Goal: Task Accomplishment & Management: Manage account settings

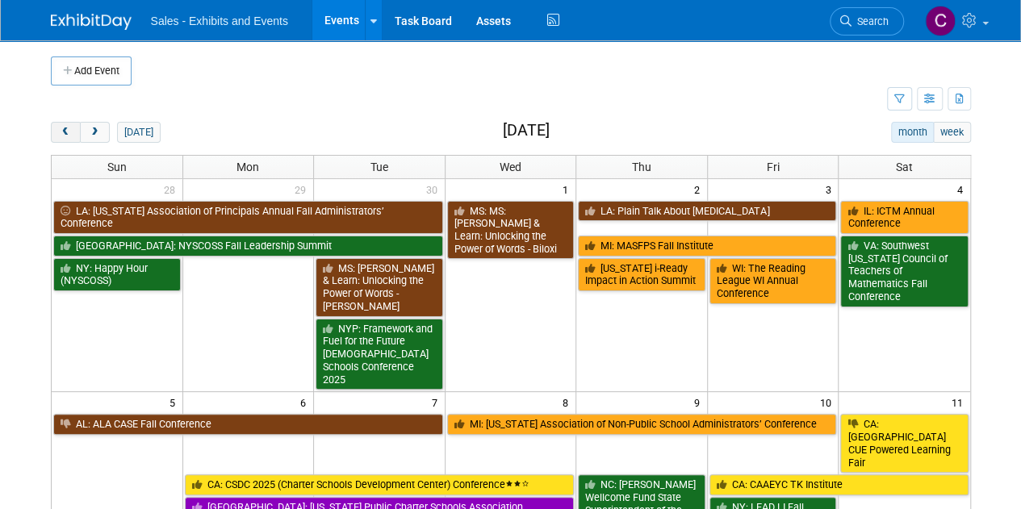
click at [54, 127] on button "prev" at bounding box center [66, 132] width 30 height 21
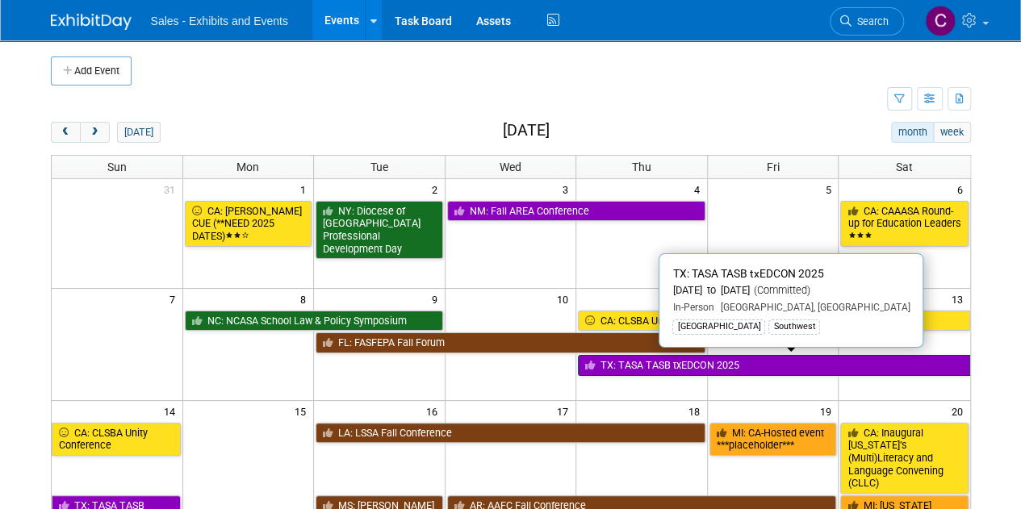
click at [664, 363] on link "TX: TASA TASB txEDCON 2025" at bounding box center [774, 365] width 392 height 21
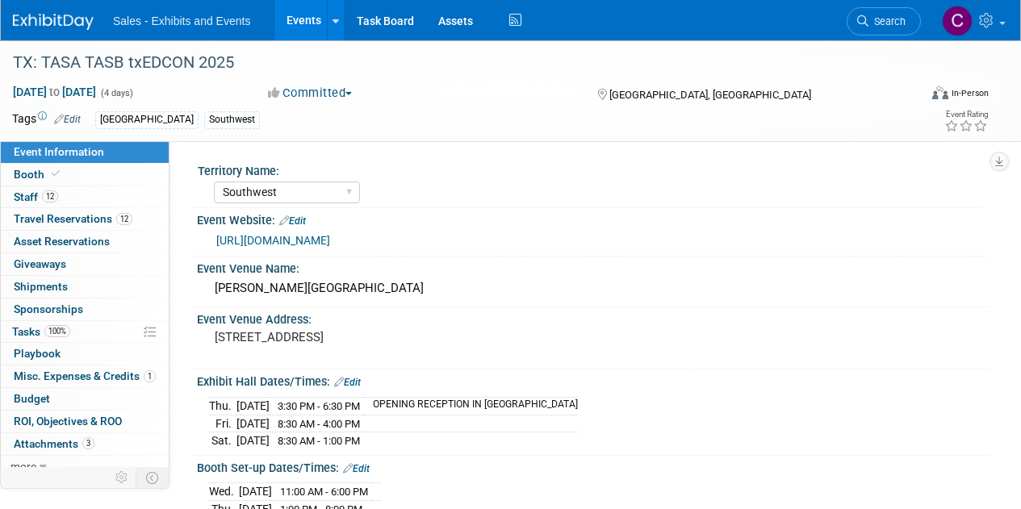
select select "Southwest"
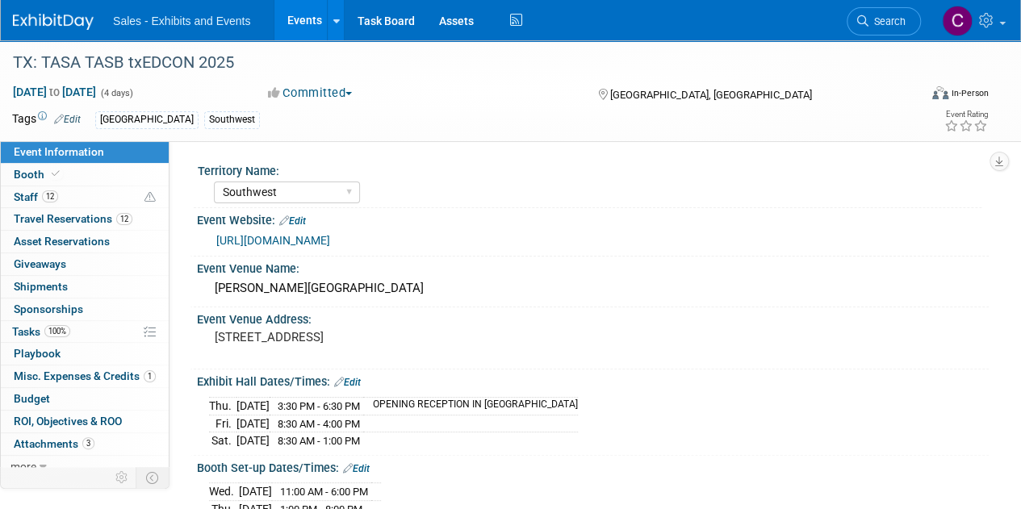
click at [302, 14] on link "Events" at bounding box center [303, 20] width 59 height 40
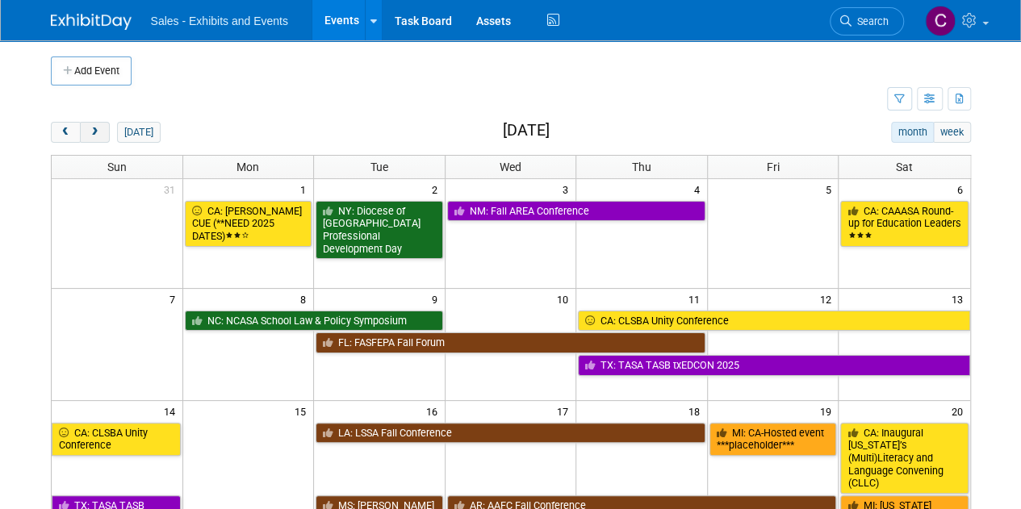
click at [95, 135] on span "next" at bounding box center [95, 133] width 12 height 10
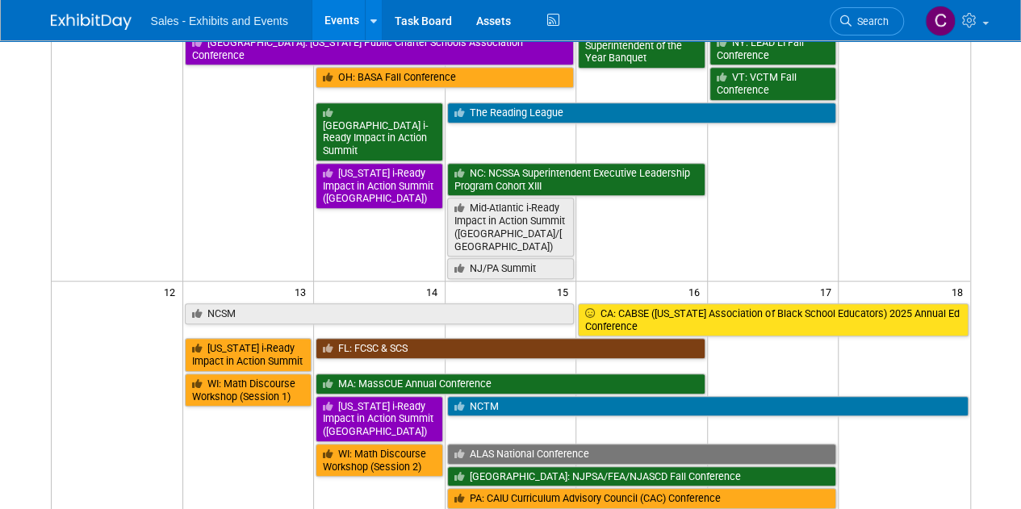
scroll to position [254, 0]
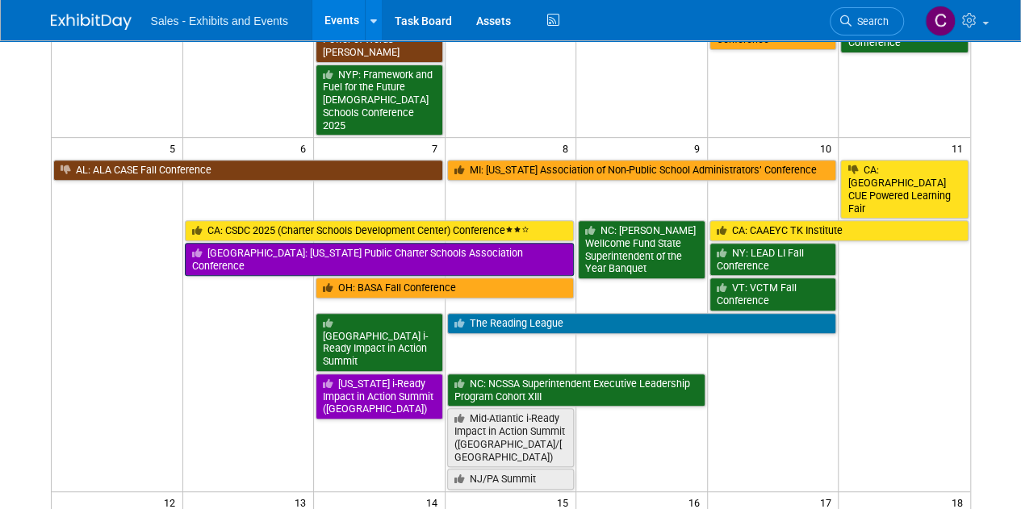
click at [287, 243] on link "[GEOGRAPHIC_DATA]: [US_STATE] Public Charter Schools Association Conference" at bounding box center [380, 259] width 390 height 33
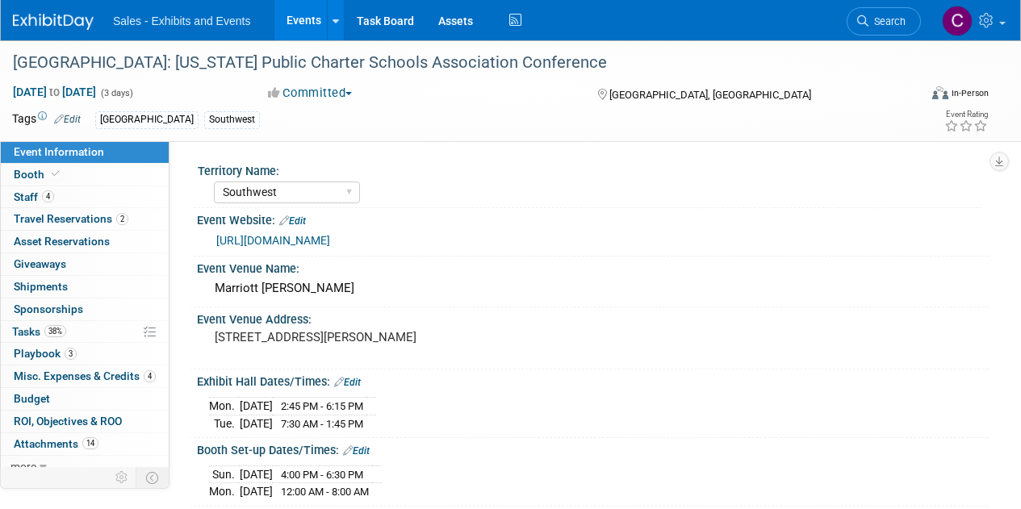
select select "Southwest"
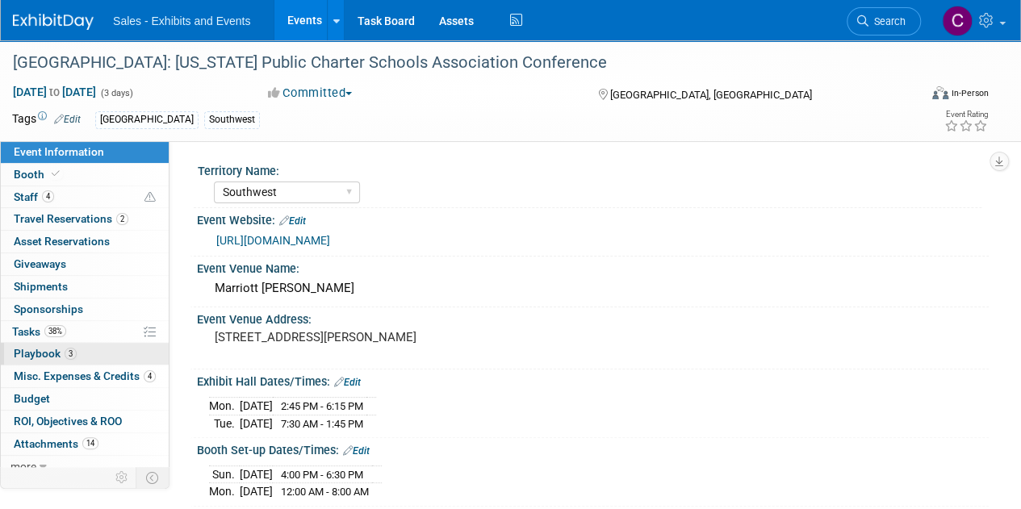
click at [36, 354] on span "Playbook 3" at bounding box center [45, 353] width 63 height 13
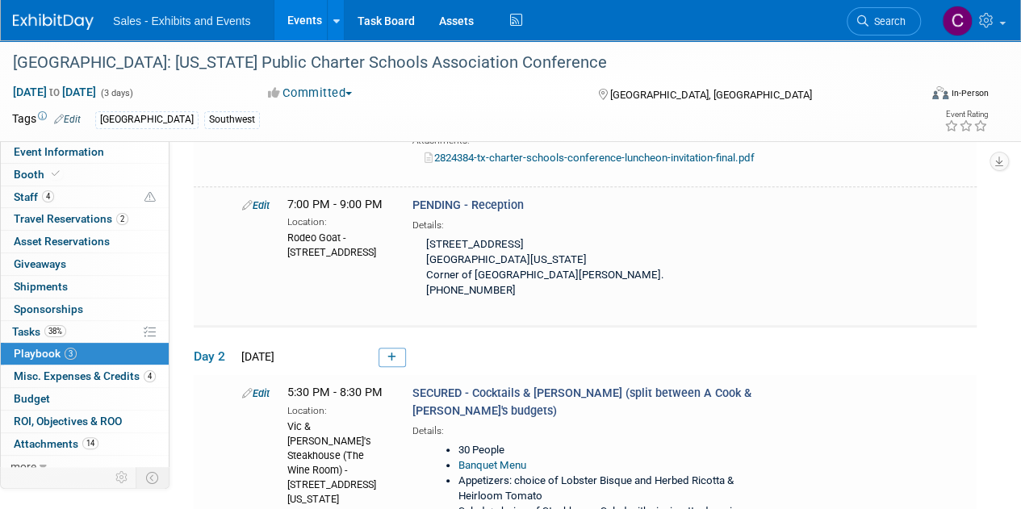
scroll to position [291, 0]
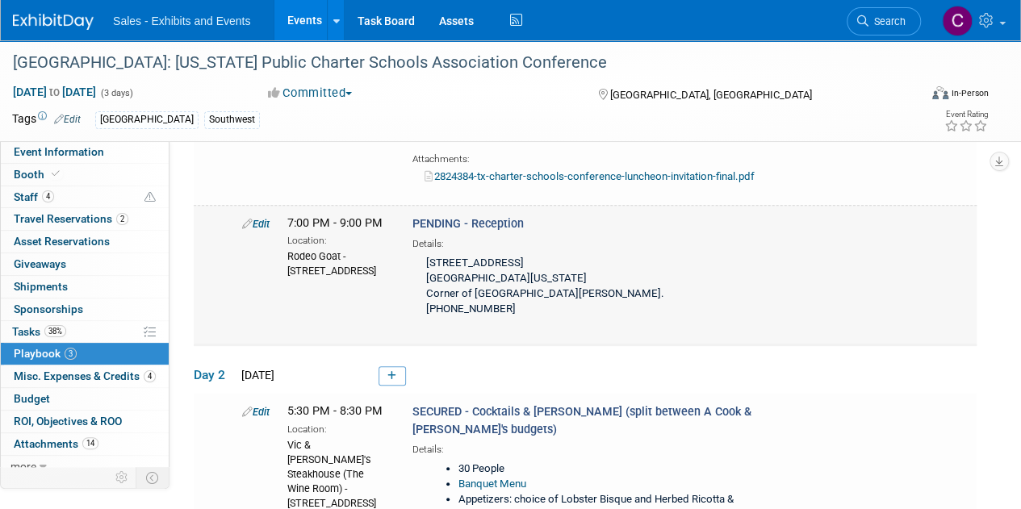
click at [257, 223] on link "Edit" at bounding box center [255, 224] width 27 height 12
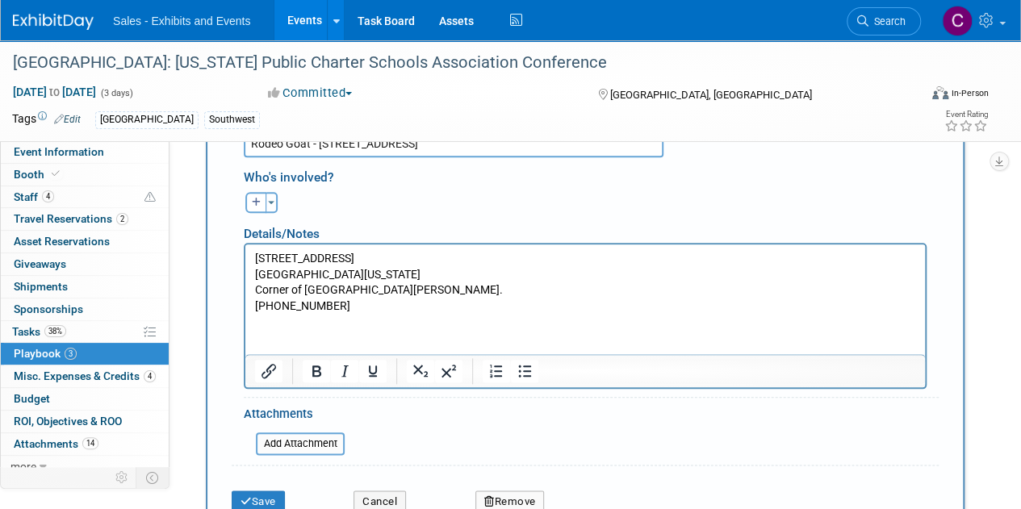
scroll to position [738, 0]
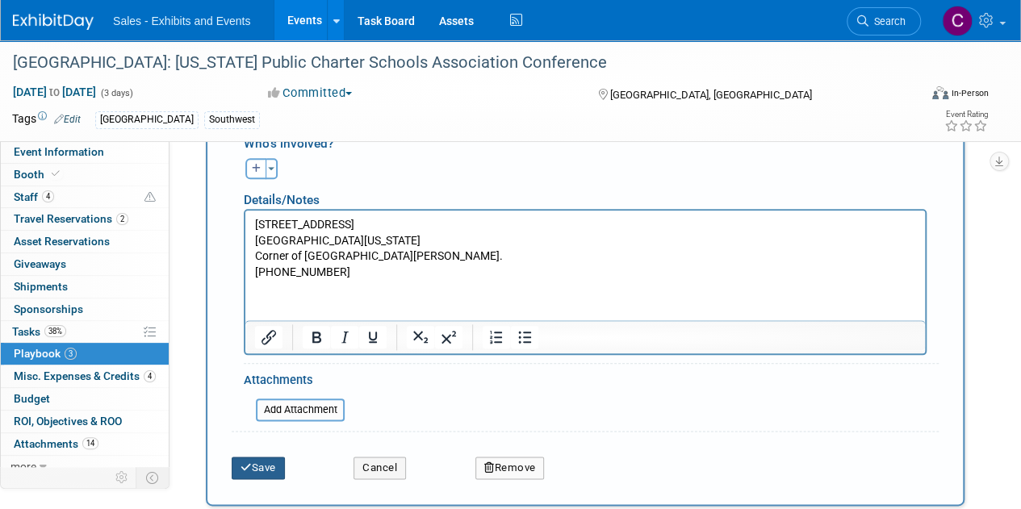
click at [268, 459] on button "Save" at bounding box center [258, 468] width 53 height 23
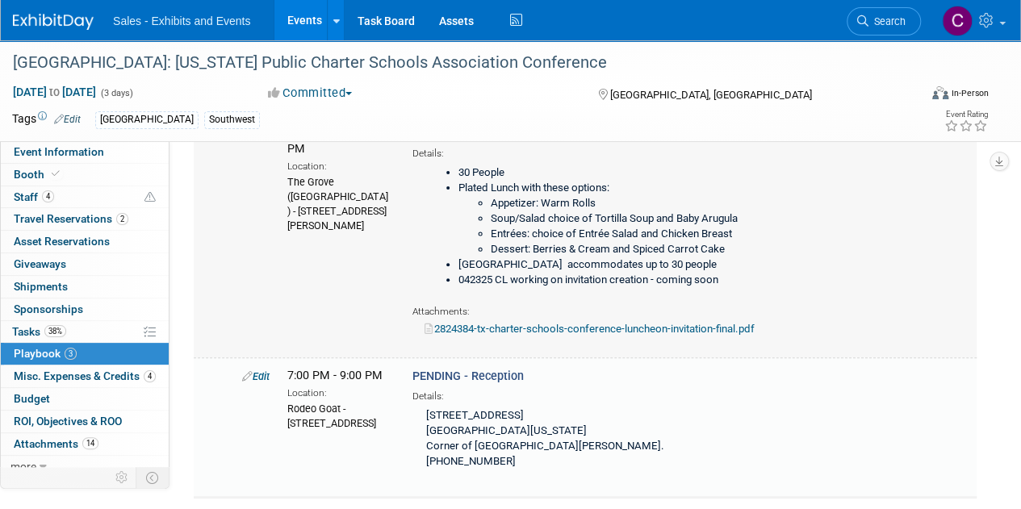
scroll to position [292, 0]
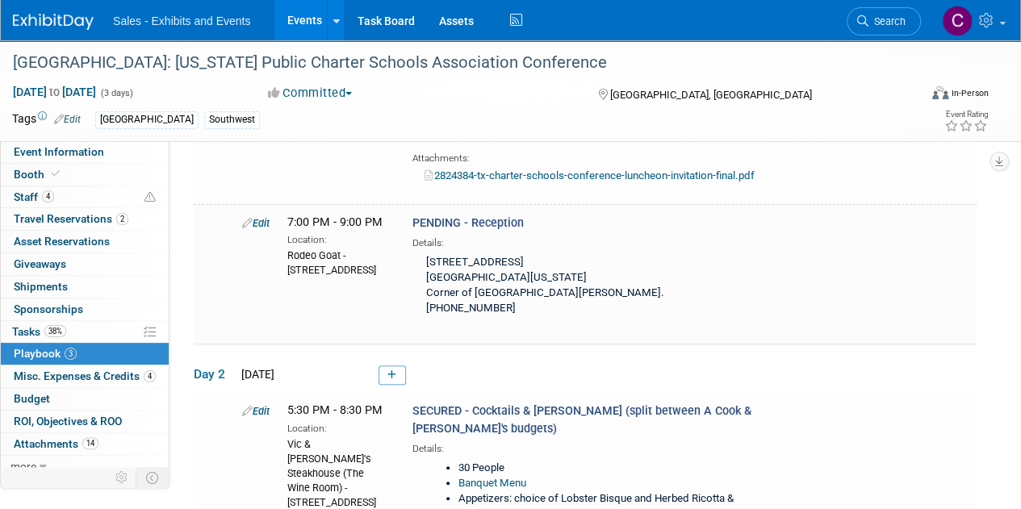
click at [309, 13] on link "Events" at bounding box center [303, 20] width 59 height 40
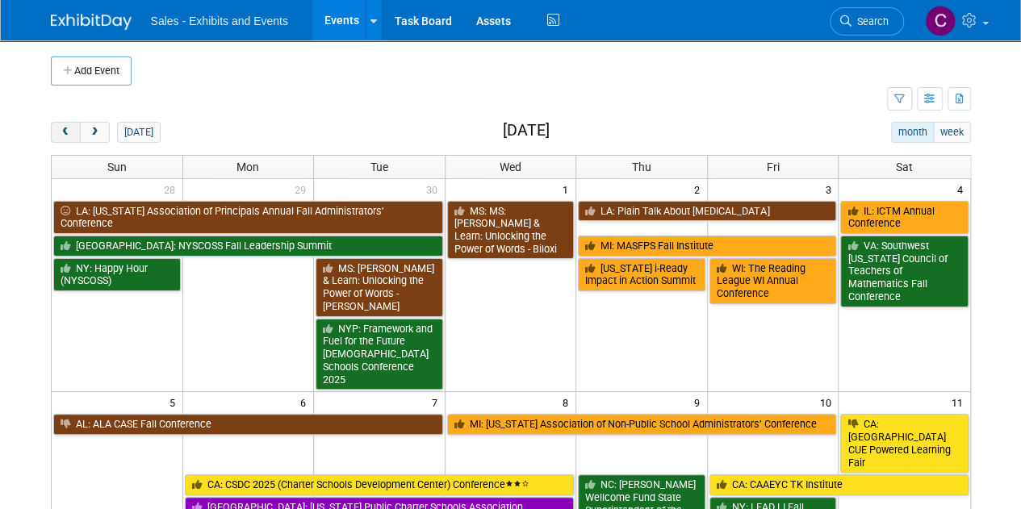
click at [57, 134] on button "prev" at bounding box center [66, 132] width 30 height 21
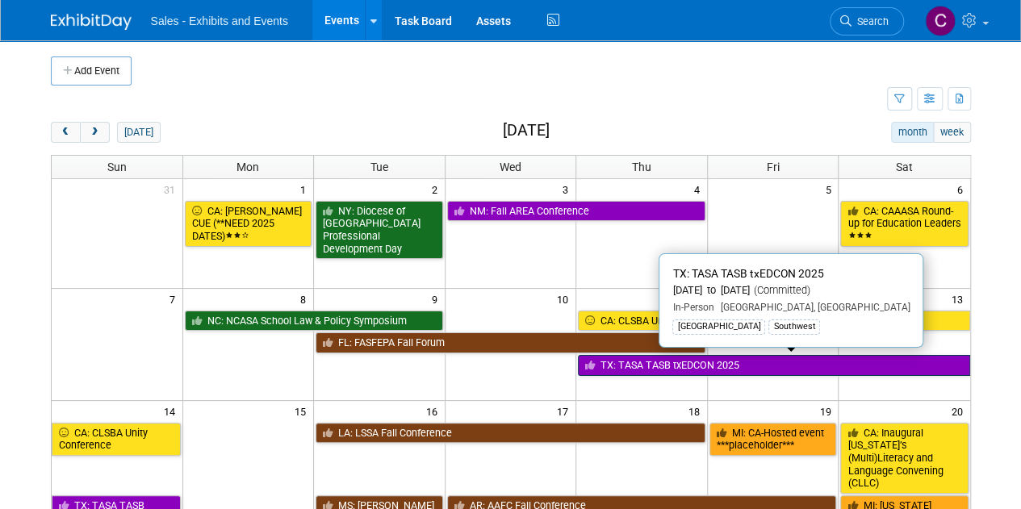
click at [700, 358] on link "TX: TASA TASB txEDCON 2025" at bounding box center [774, 365] width 392 height 21
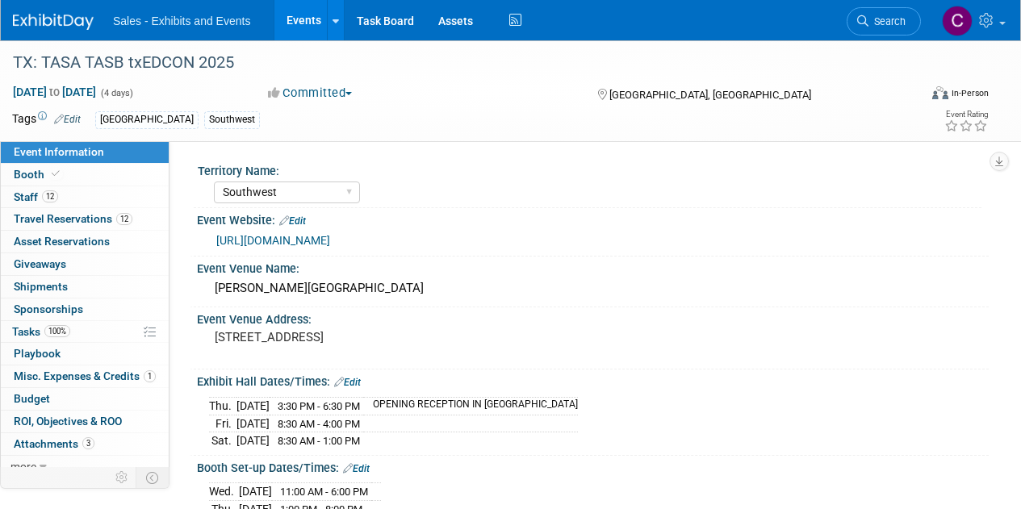
select select "Southwest"
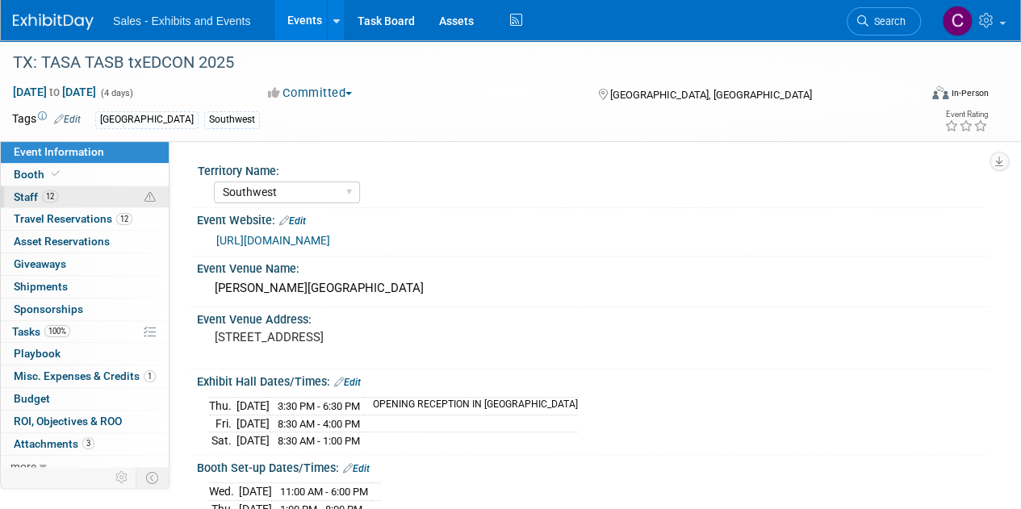
click at [12, 195] on link "12 Staff 12" at bounding box center [85, 197] width 168 height 22
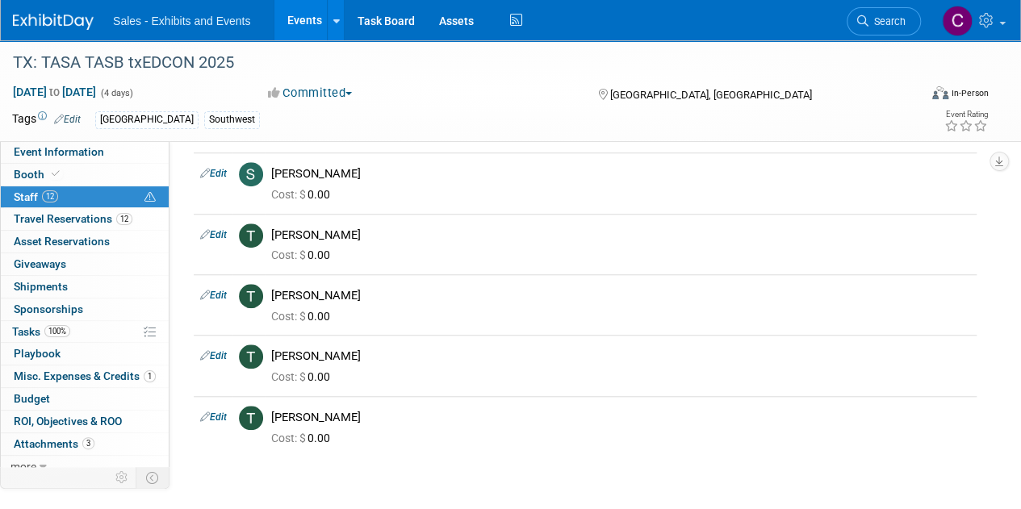
scroll to position [568, 0]
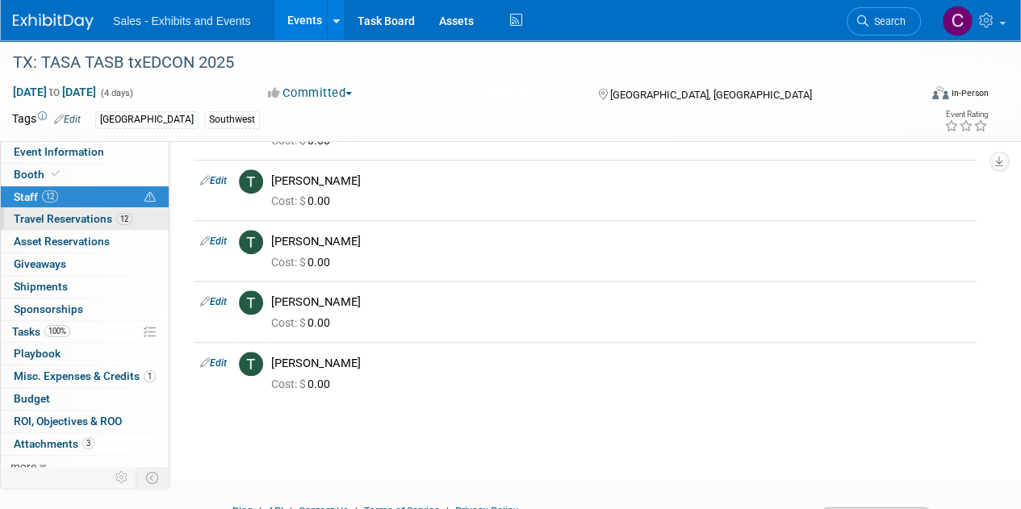
click at [58, 225] on link "12 Travel Reservations 12" at bounding box center [85, 219] width 168 height 22
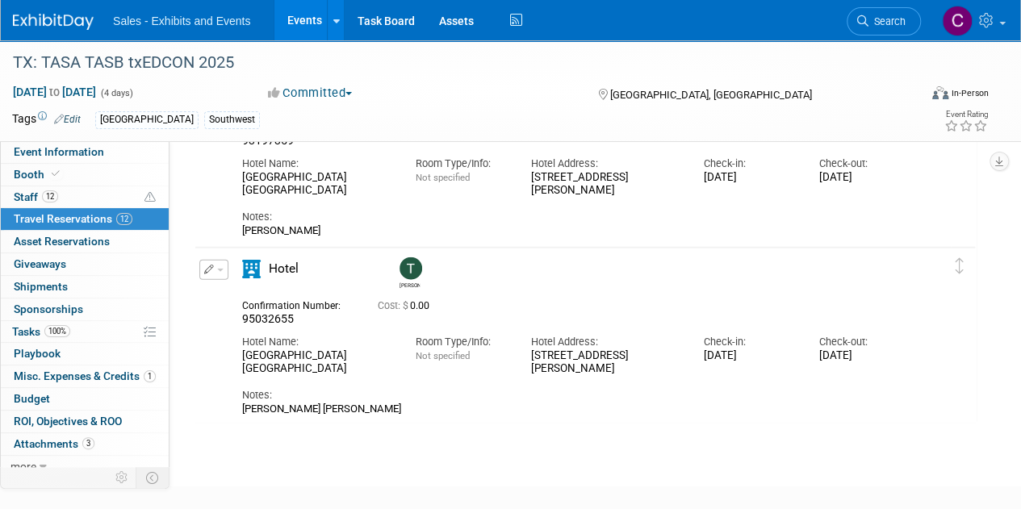
scroll to position [1928, 0]
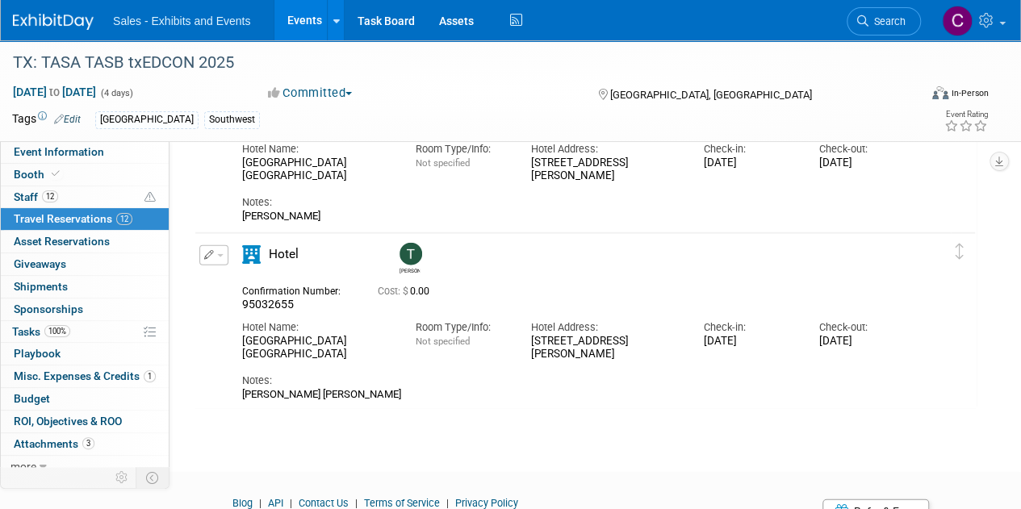
click at [294, 31] on link "Events" at bounding box center [303, 20] width 59 height 40
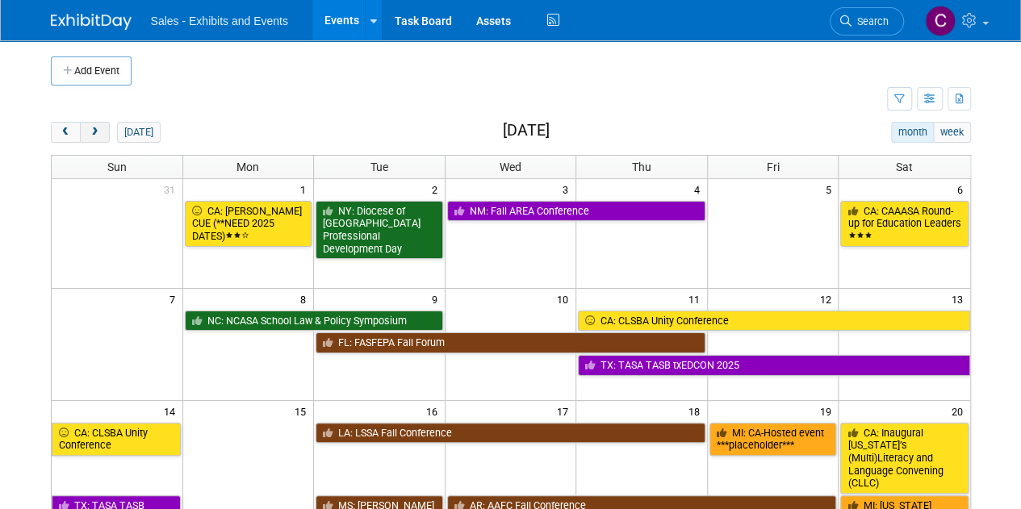
click at [102, 134] on button "next" at bounding box center [95, 132] width 30 height 21
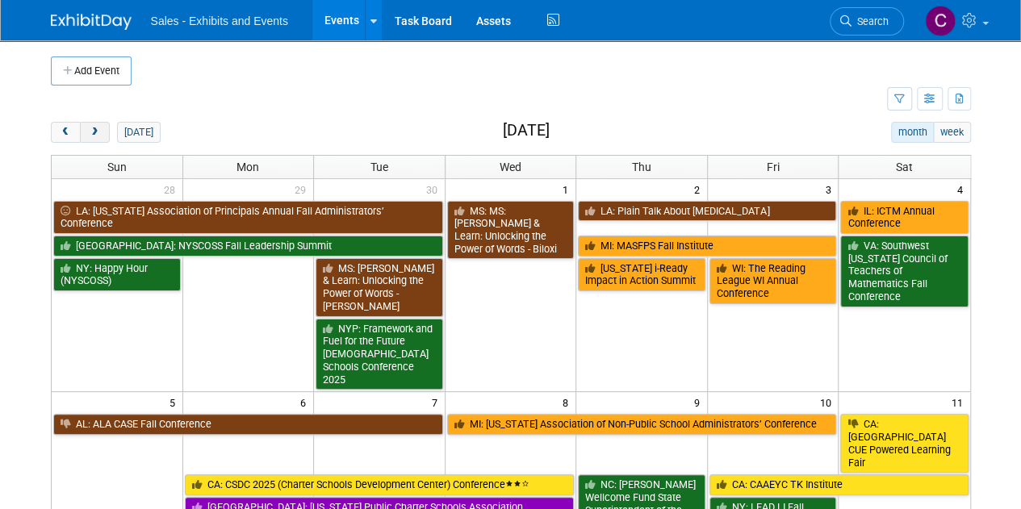
click at [104, 128] on button "next" at bounding box center [95, 132] width 30 height 21
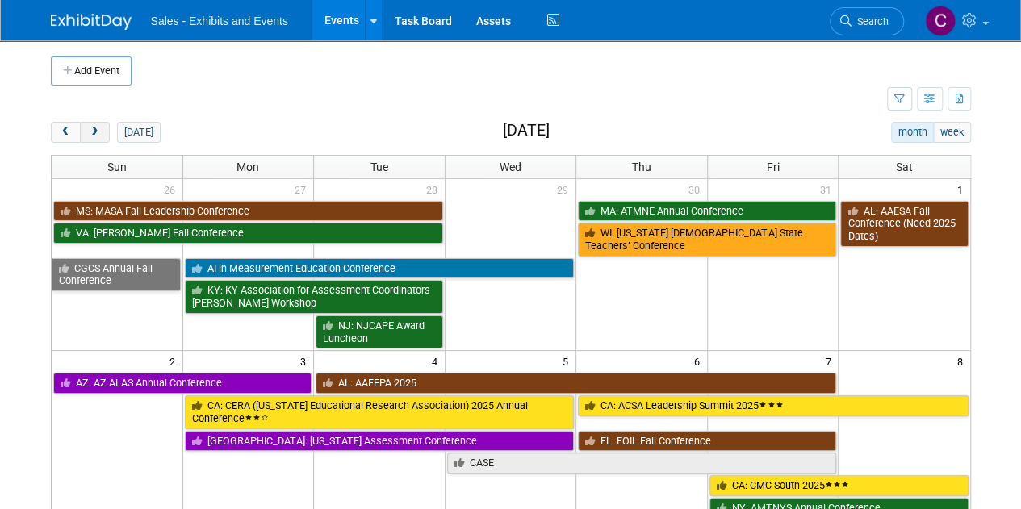
click at [104, 128] on button "next" at bounding box center [95, 132] width 30 height 21
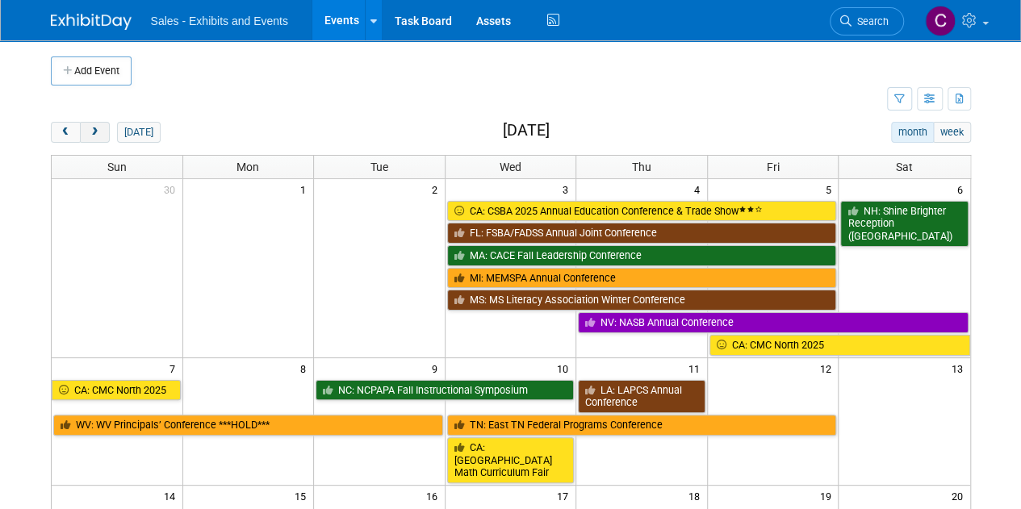
click at [104, 128] on button "next" at bounding box center [95, 132] width 30 height 21
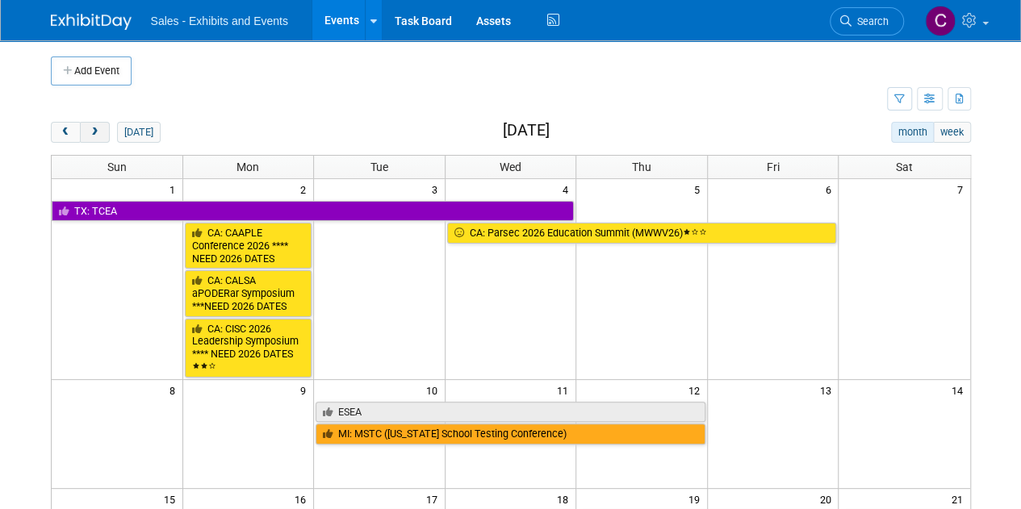
click at [104, 128] on button "next" at bounding box center [95, 132] width 30 height 21
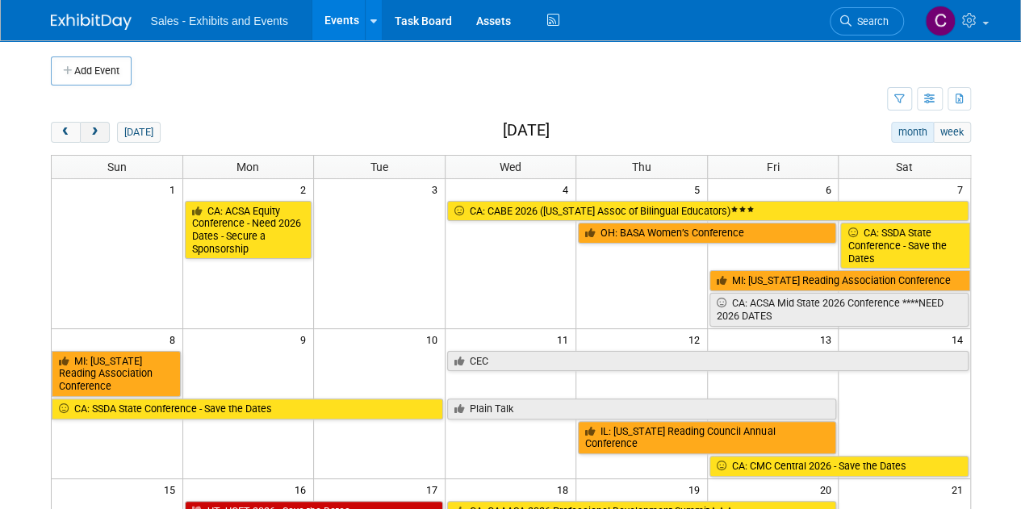
click at [104, 128] on button "next" at bounding box center [95, 132] width 30 height 21
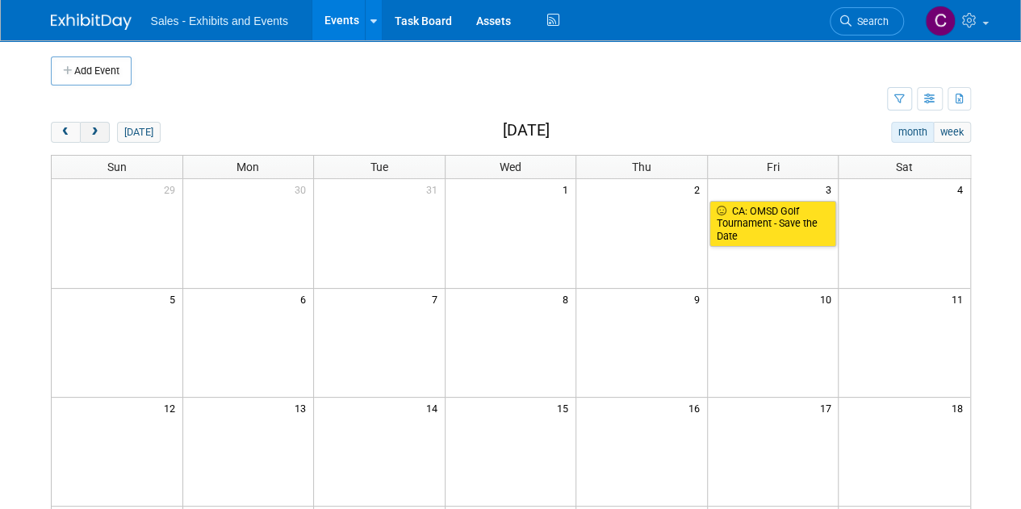
click at [104, 128] on button "next" at bounding box center [95, 132] width 30 height 21
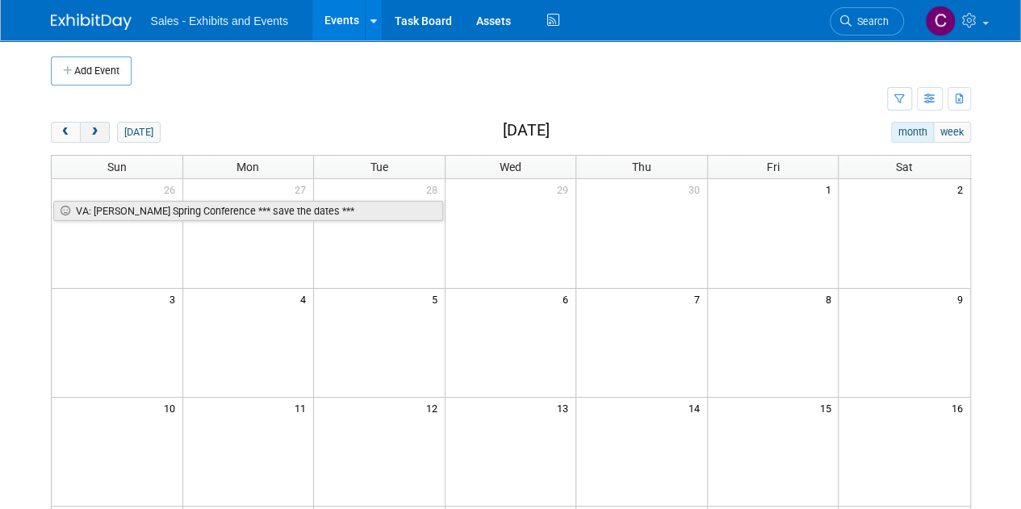
click at [104, 128] on button "next" at bounding box center [95, 132] width 30 height 21
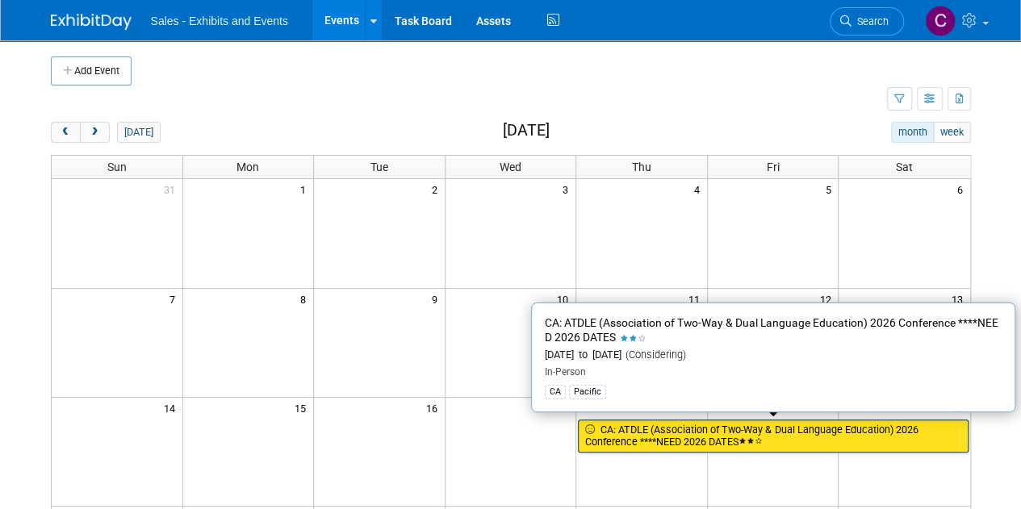
click at [642, 439] on link "CA: ATDLE (Association of Two-Way & Dual Language Education) 2026 Conference **…" at bounding box center [773, 436] width 390 height 33
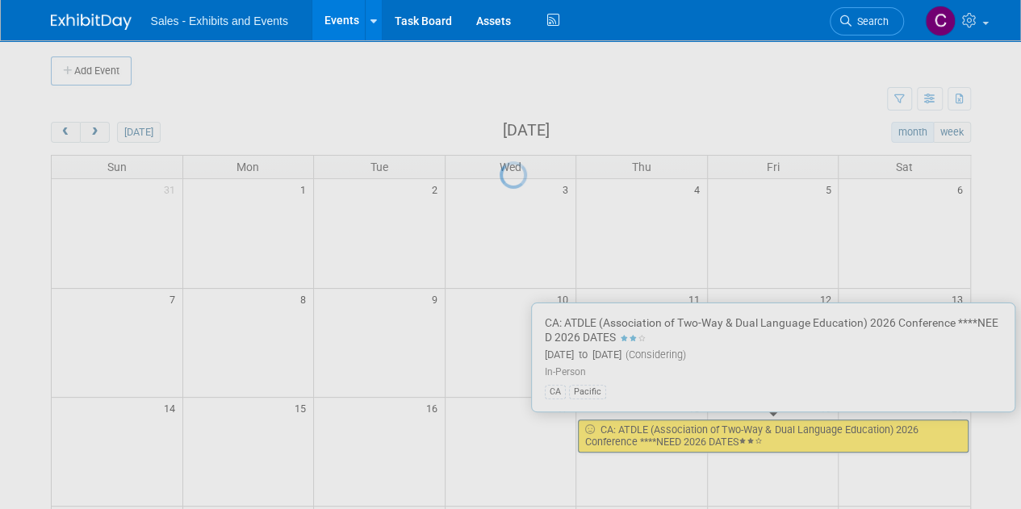
click at [522, 439] on div at bounding box center [511, 254] width 23 height 509
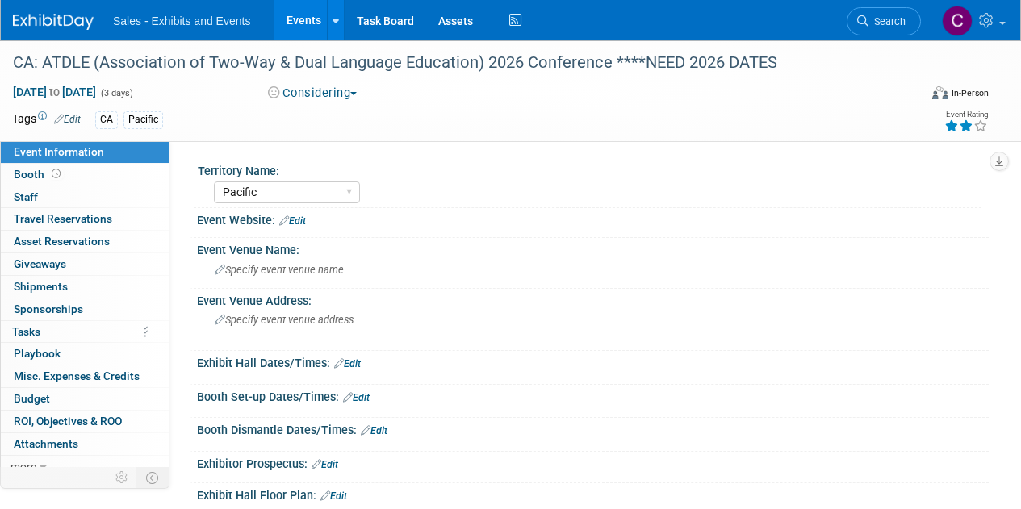
select select "Pacific"
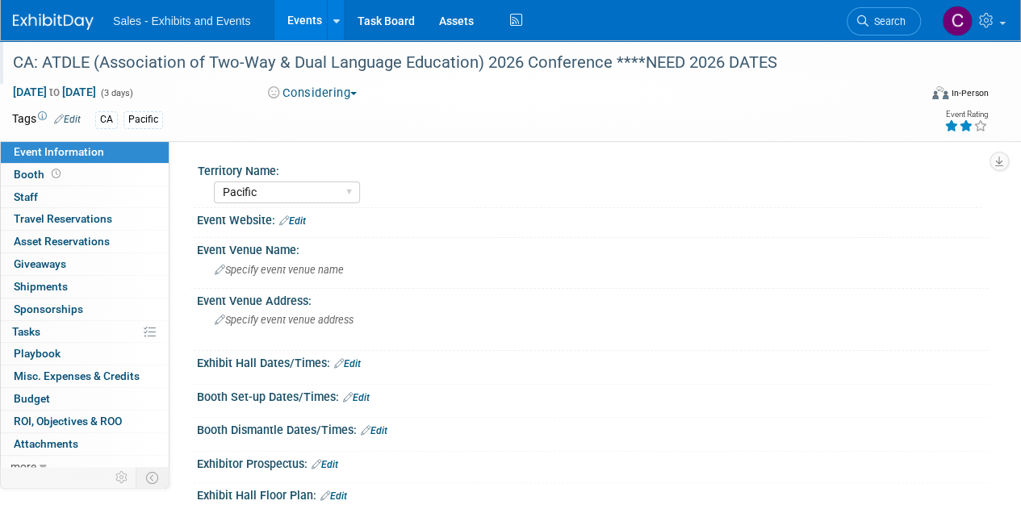
drag, startPoint x: 615, startPoint y: 60, endPoint x: 827, endPoint y: 67, distance: 211.6
click at [827, 67] on div "CA: ATDLE (Association of Two-Way & Dual Language Education) 2026 Conference **…" at bounding box center [456, 62] width 899 height 29
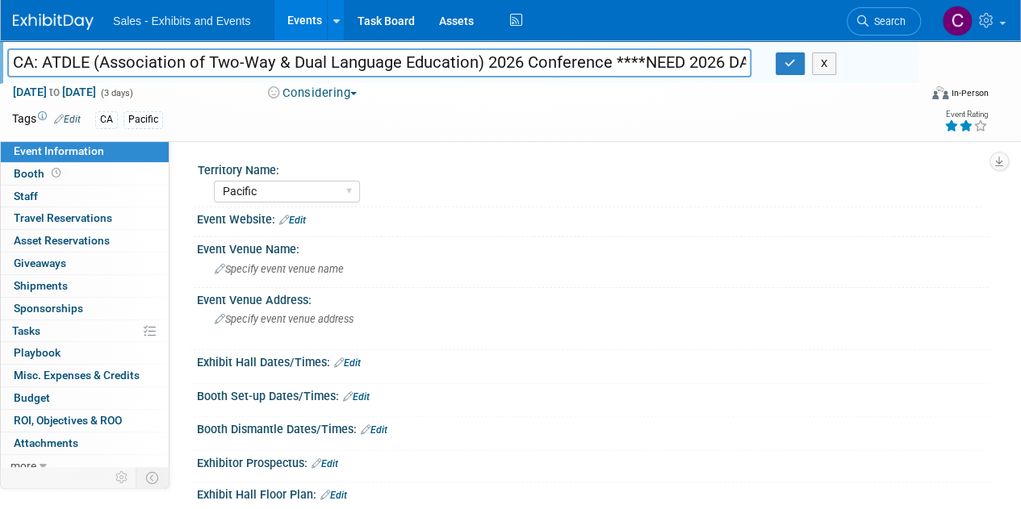
scroll to position [0, 29]
drag, startPoint x: 614, startPoint y: 59, endPoint x: 757, endPoint y: 61, distance: 142.9
click at [757, 61] on div "CA: ATDLE (Association of Two-Way & Dual Language Education) 2026 Conference **…" at bounding box center [379, 64] width 769 height 24
type input "CA: ATDLE (Association of Two-Way & Dual Language Education) 2026 Conference"
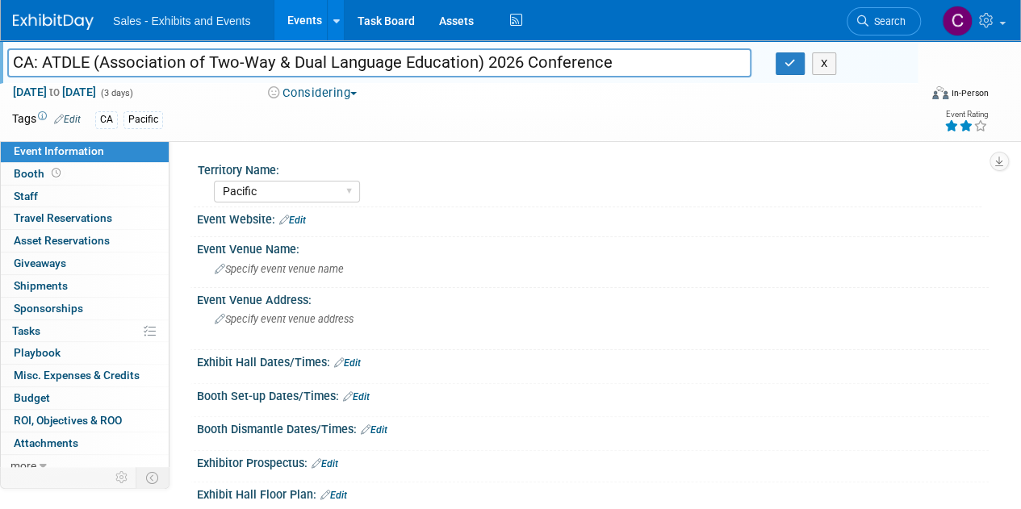
click at [789, 75] on div "CA: ATDLE (Association of Two-Way & Dual Language Education) 2026 Conference X" at bounding box center [456, 64] width 923 height 24
click at [790, 66] on icon "button" at bounding box center [790, 63] width 11 height 10
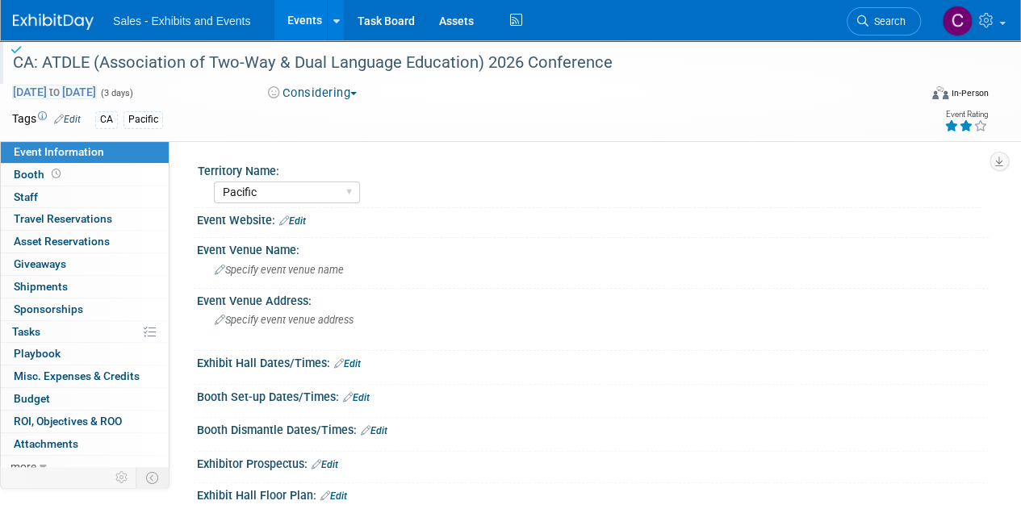
click at [97, 93] on span "Jun 18, 2026 to Jun 20, 2026" at bounding box center [54, 92] width 85 height 15
select select "5"
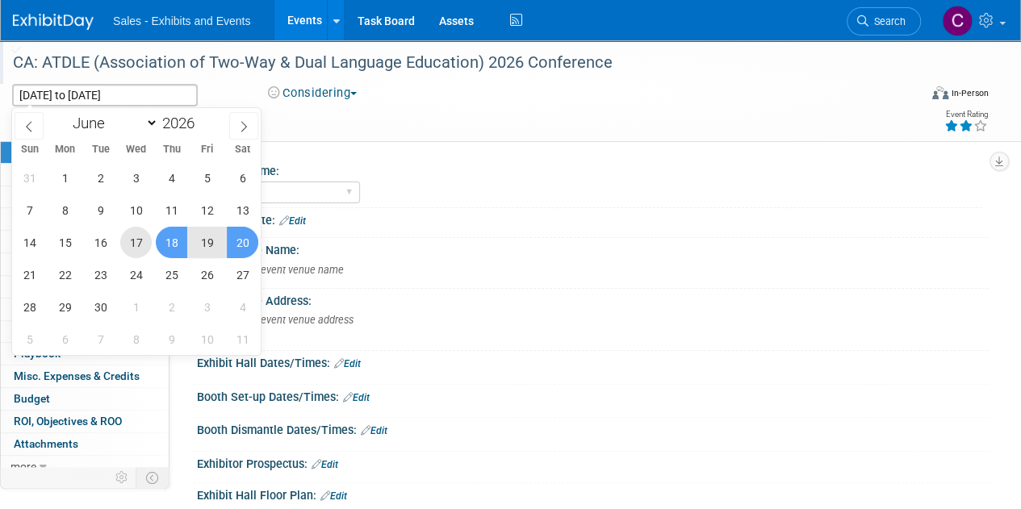
click at [138, 241] on span "17" at bounding box center [135, 242] width 31 height 31
type input "Jun 17, 2026"
click at [199, 237] on span "19" at bounding box center [206, 242] width 31 height 31
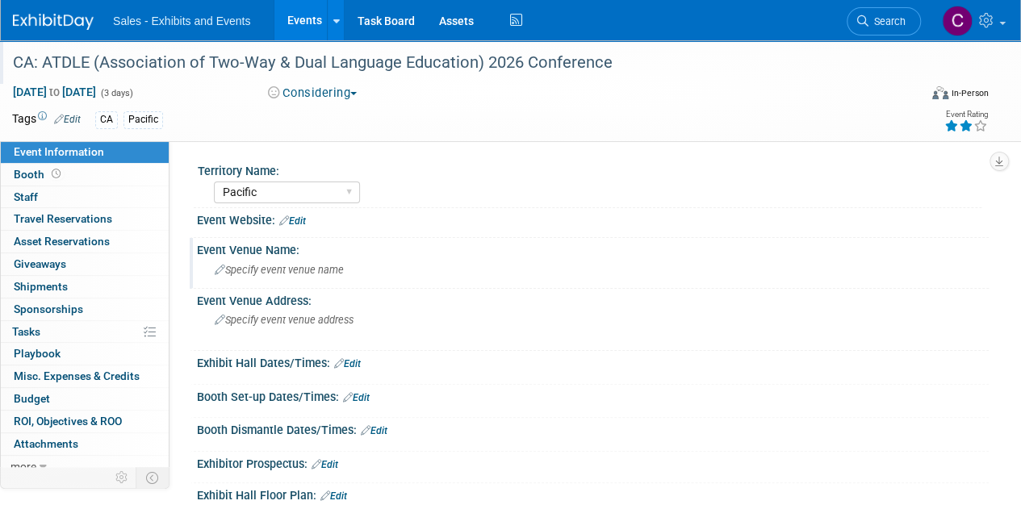
click at [268, 270] on span "Specify event venue name" at bounding box center [279, 270] width 129 height 12
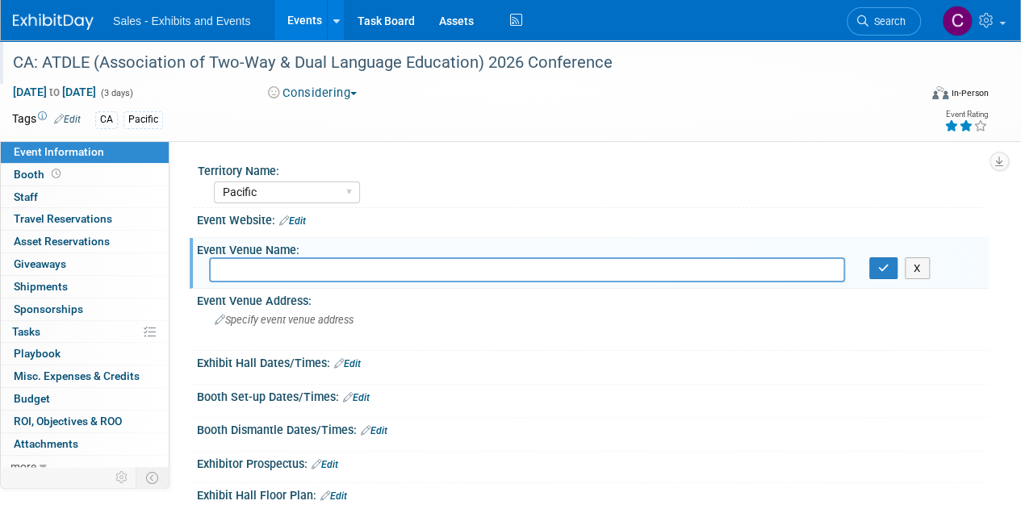
paste input "Town & Country Resort – San Diego"
type input "Town & Country Resort – San Diego"
click at [882, 266] on icon "button" at bounding box center [883, 268] width 11 height 10
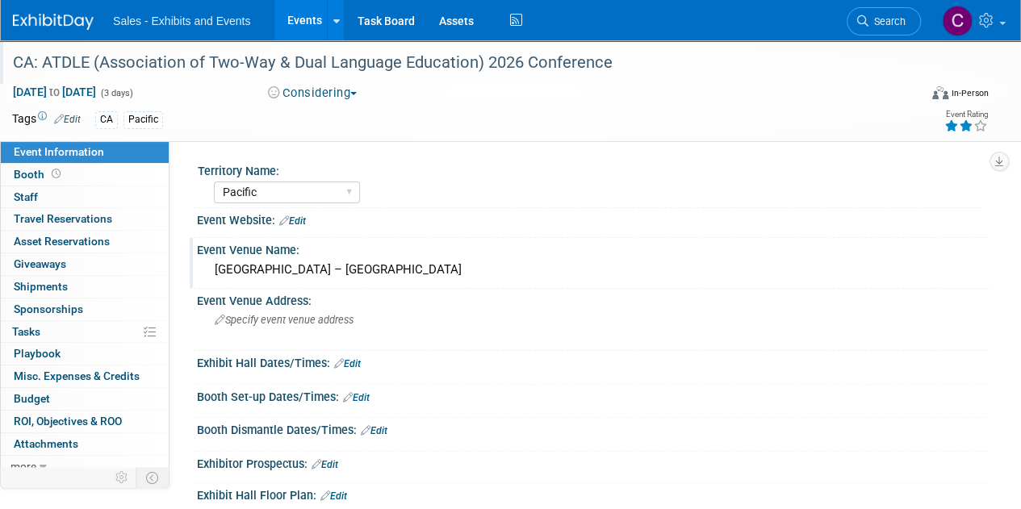
click at [306, 224] on link "Edit" at bounding box center [292, 221] width 27 height 11
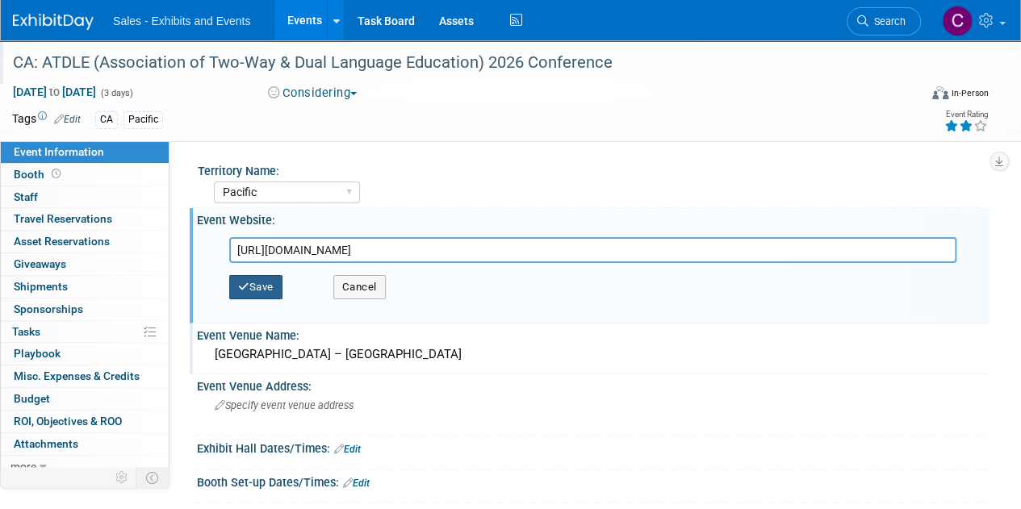
type input "https://atdle.org/annual-conference/"
click at [246, 283] on icon "button" at bounding box center [243, 287] width 11 height 10
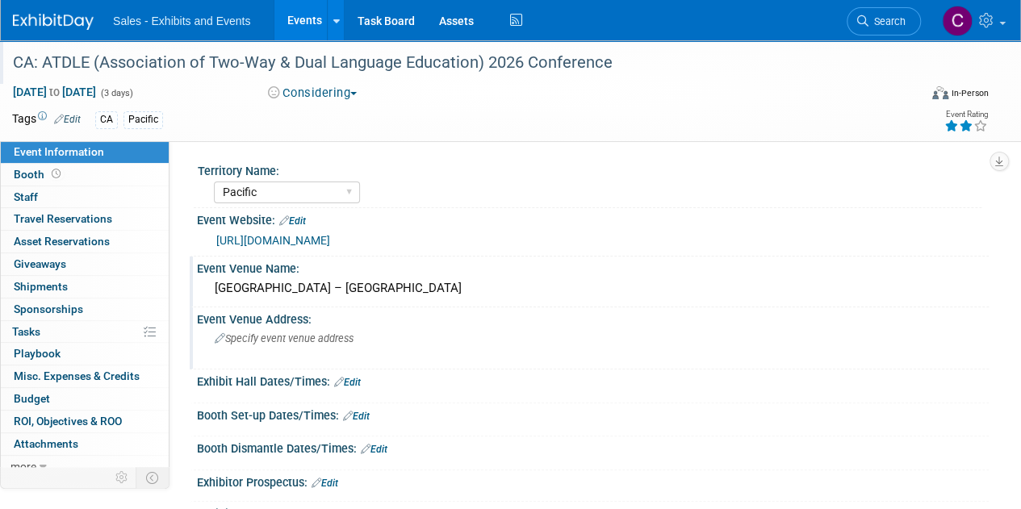
drag, startPoint x: 263, startPoint y: 340, endPoint x: 236, endPoint y: 357, distance: 32.3
click at [236, 357] on div "Specify event venue address" at bounding box center [362, 344] width 306 height 37
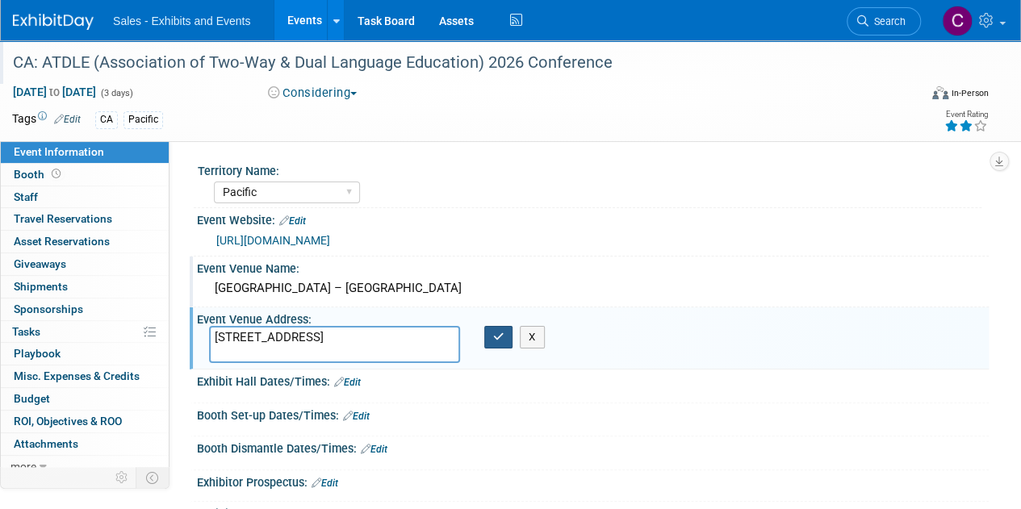
type textarea "500 Hotel Cir N, San Diego, CA 92108"
click at [489, 341] on button "button" at bounding box center [498, 337] width 29 height 23
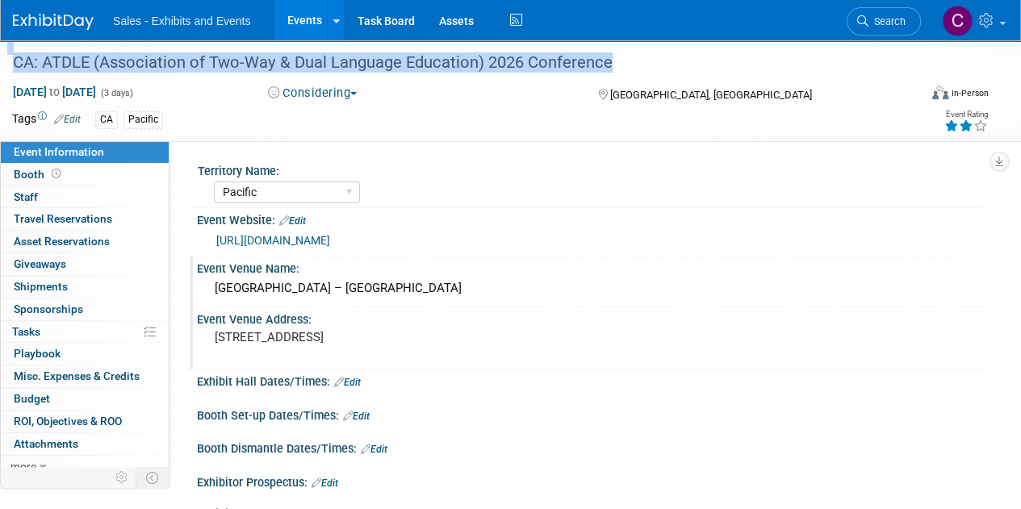
drag, startPoint x: 2, startPoint y: 64, endPoint x: 605, endPoint y: 63, distance: 603.1
click at [605, 63] on div "CA: ATDLE (Association of Two-Way & Dual Language Education) 2026 Conference" at bounding box center [459, 62] width 918 height 44
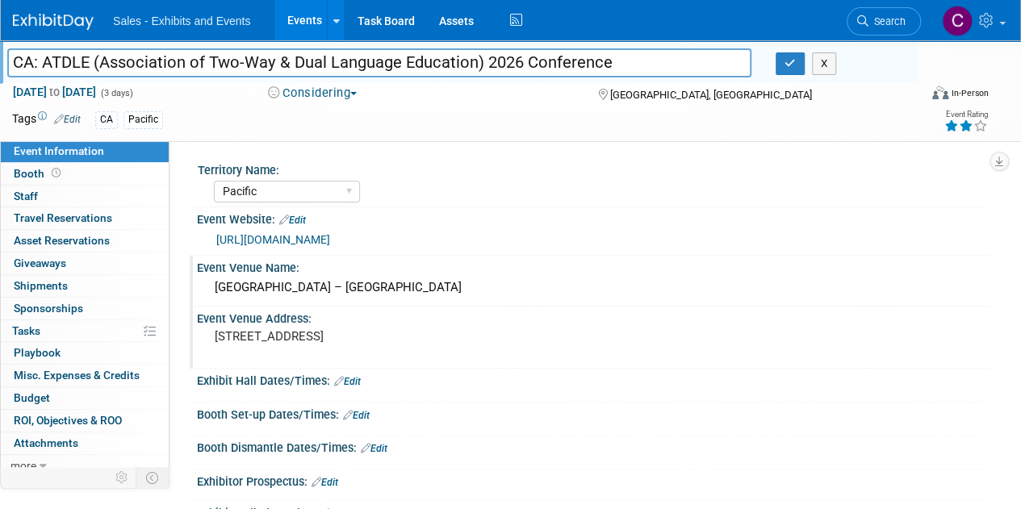
drag, startPoint x: 605, startPoint y: 63, endPoint x: 16, endPoint y: 61, distance: 588.5
click at [16, 61] on input "CA: ATDLE (Association of Two-Way & Dual Language Education) 2026 Conference" at bounding box center [379, 62] width 744 height 28
drag, startPoint x: 16, startPoint y: 61, endPoint x: 630, endPoint y: 76, distance: 613.7
click at [630, 76] on input "CA: ATDLE (Association of Two-Way & Dual Language Education) 2026 Conference" at bounding box center [379, 62] width 744 height 28
click at [790, 75] on div "CA: ATDLE (Association of Two-Way & Dual Language Education) 2026 Conference X" at bounding box center [456, 64] width 923 height 24
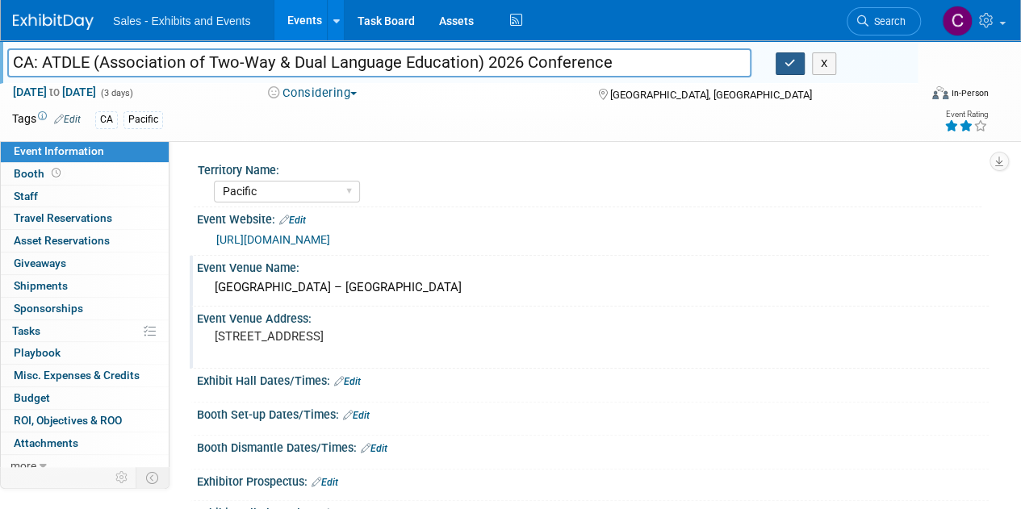
click at [796, 61] on button "button" at bounding box center [790, 63] width 29 height 23
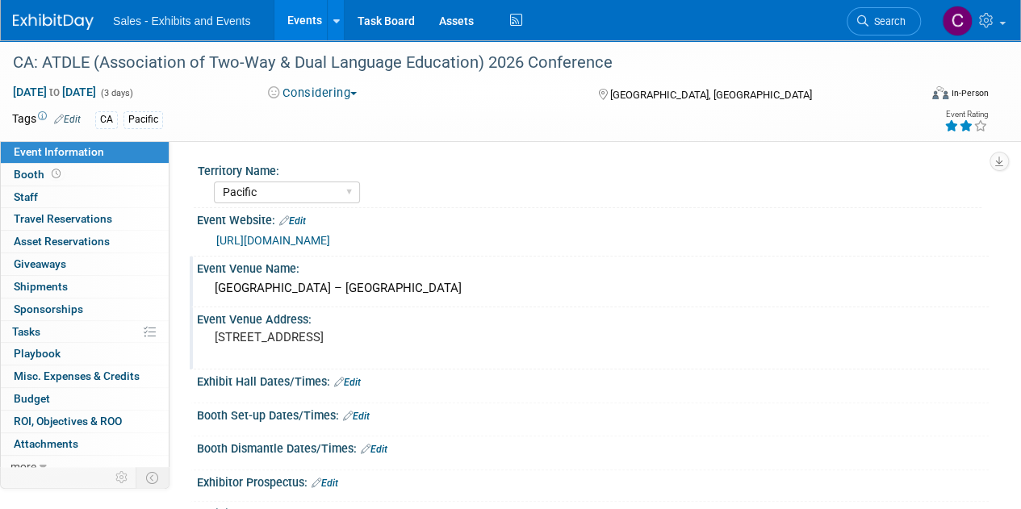
click at [299, 15] on link "Events" at bounding box center [303, 20] width 59 height 40
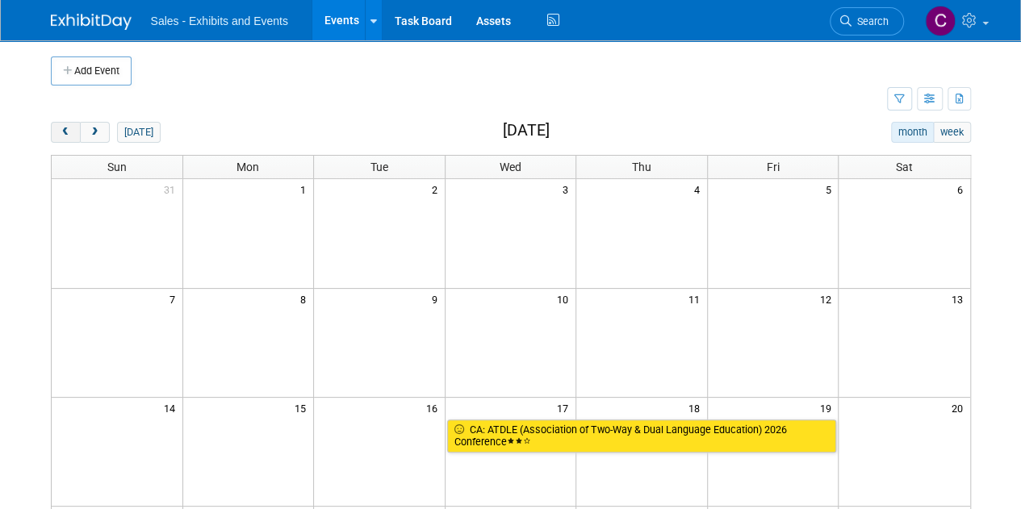
click at [66, 132] on span "prev" at bounding box center [66, 133] width 12 height 10
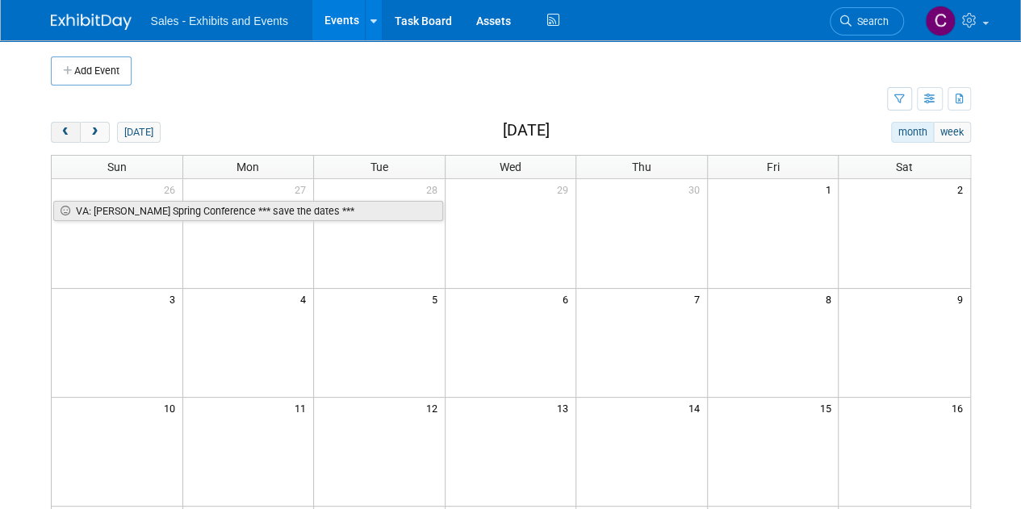
click at [66, 132] on span "prev" at bounding box center [66, 133] width 12 height 10
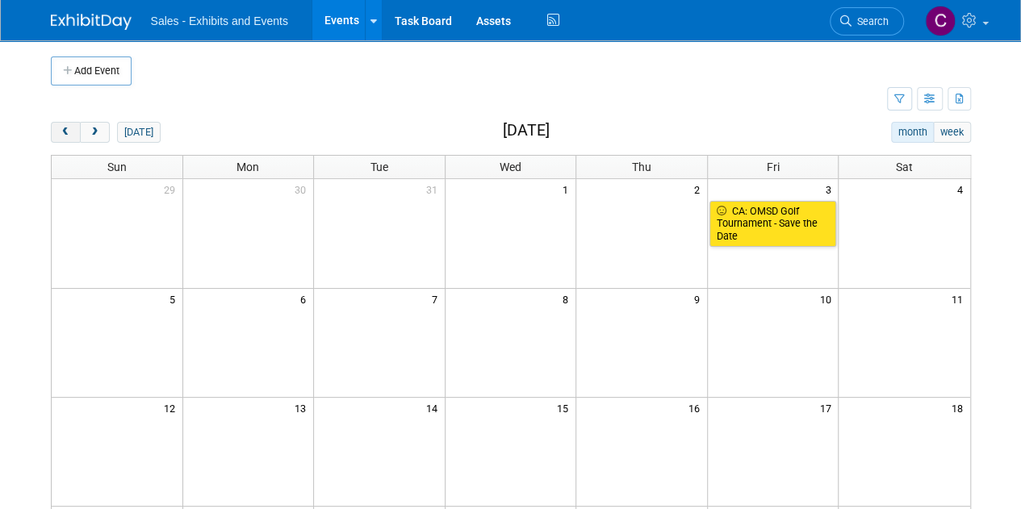
click at [66, 132] on span "prev" at bounding box center [66, 133] width 12 height 10
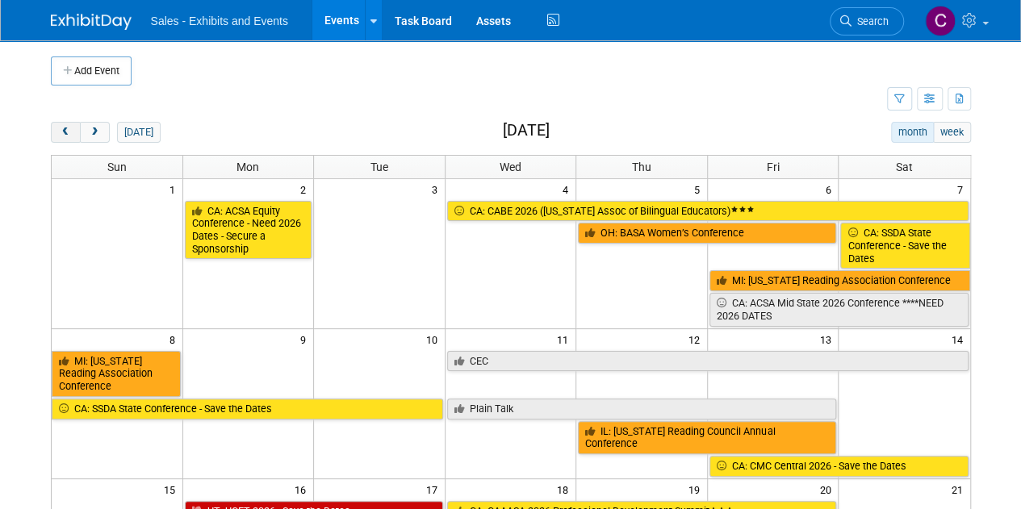
click at [66, 132] on span "prev" at bounding box center [66, 133] width 12 height 10
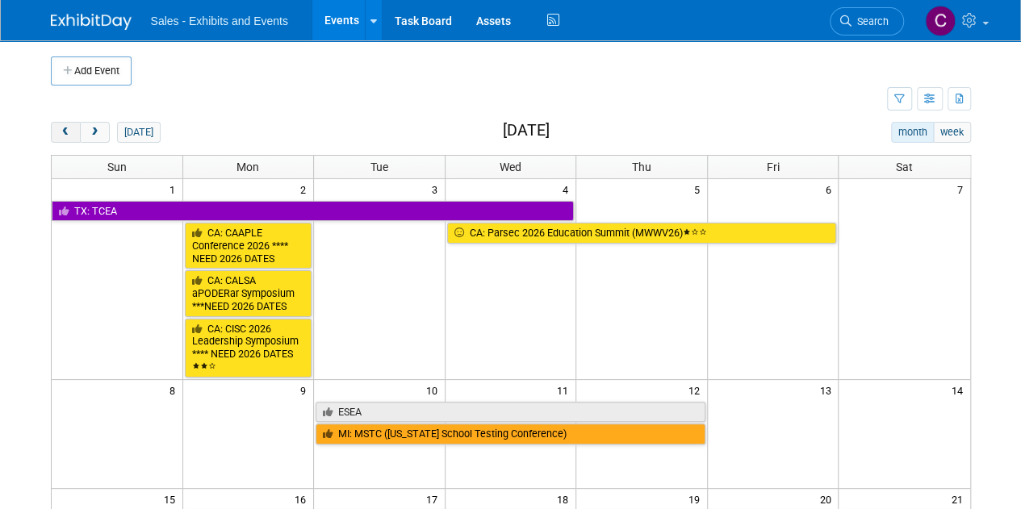
click at [61, 129] on span "prev" at bounding box center [66, 133] width 12 height 10
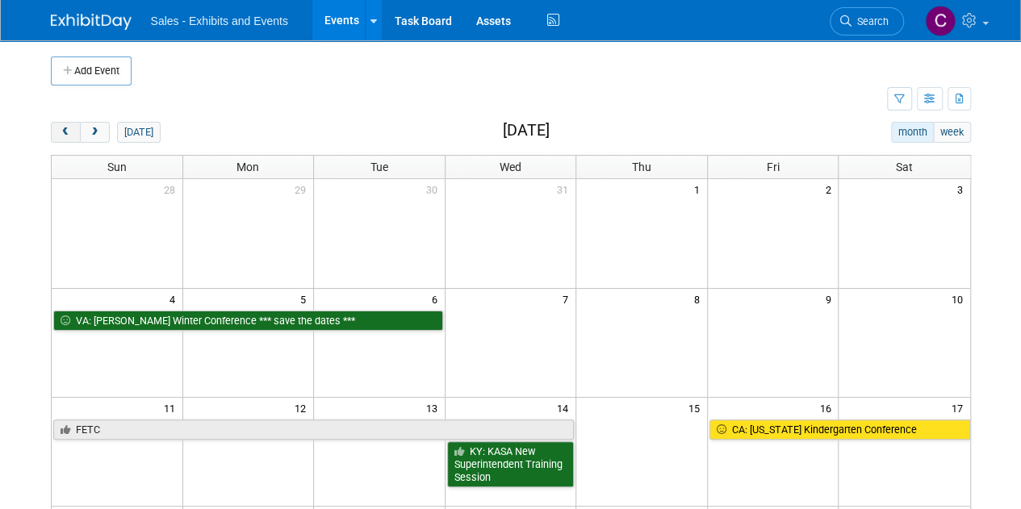
click at [61, 129] on span "prev" at bounding box center [66, 133] width 12 height 10
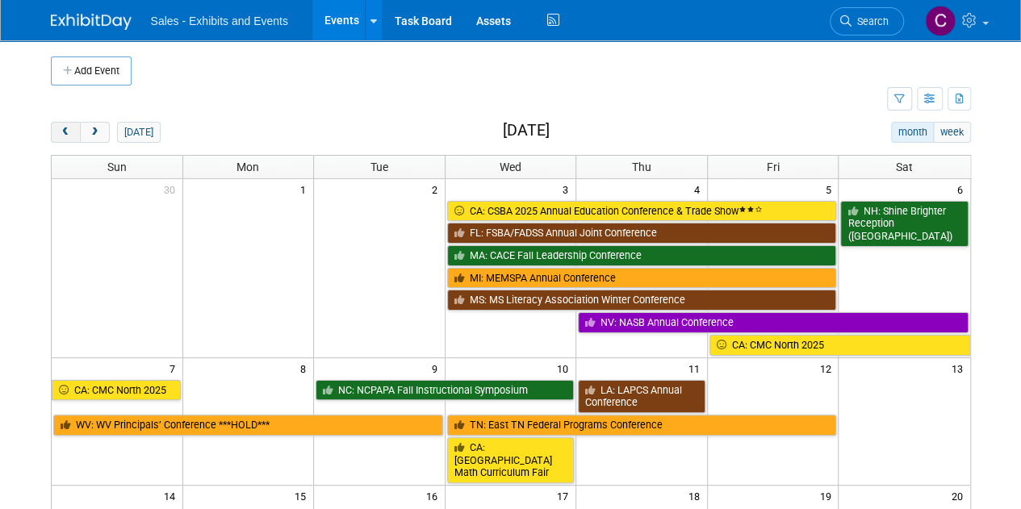
click at [61, 129] on span "prev" at bounding box center [66, 133] width 12 height 10
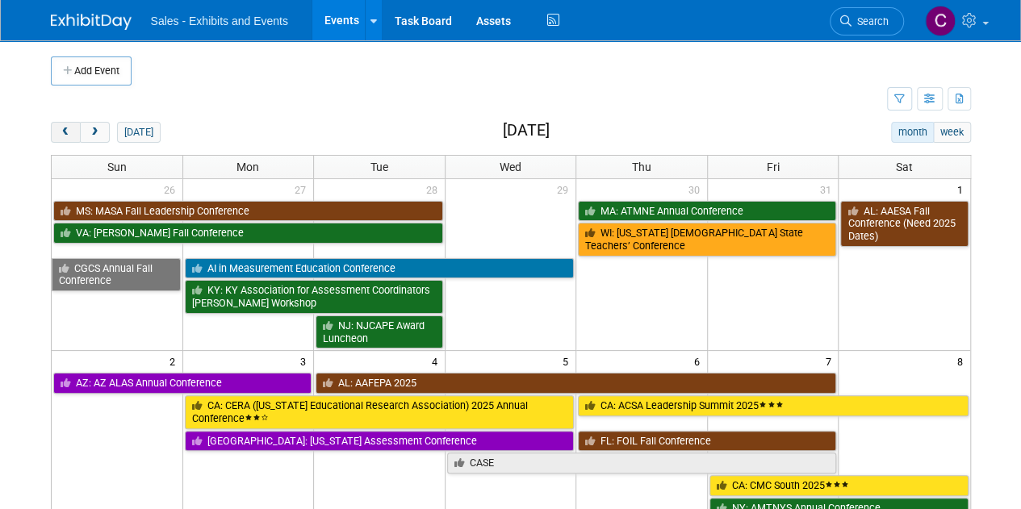
click at [61, 129] on span "prev" at bounding box center [66, 133] width 12 height 10
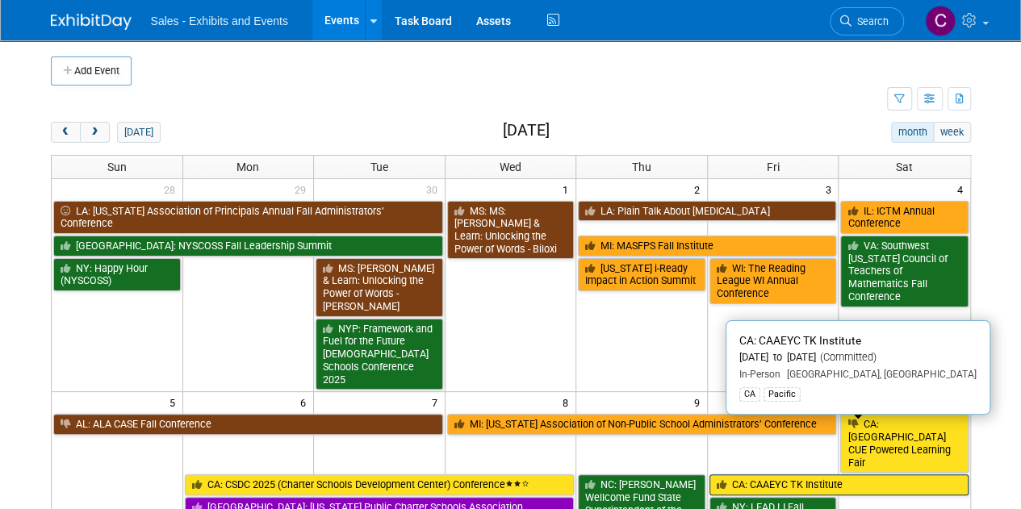
click at [773, 475] on link "CA: CAAEYC TK Institute" at bounding box center [839, 485] width 259 height 21
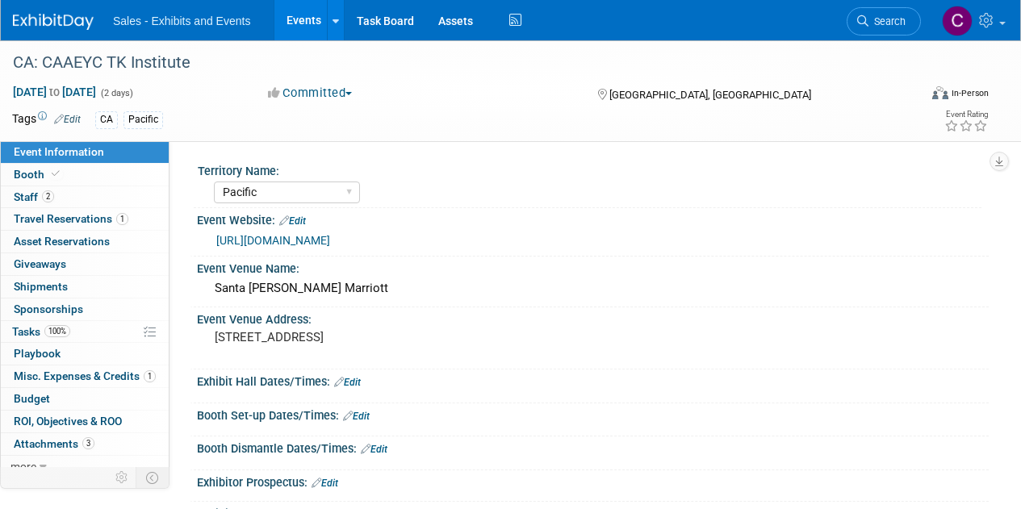
select select "Pacific"
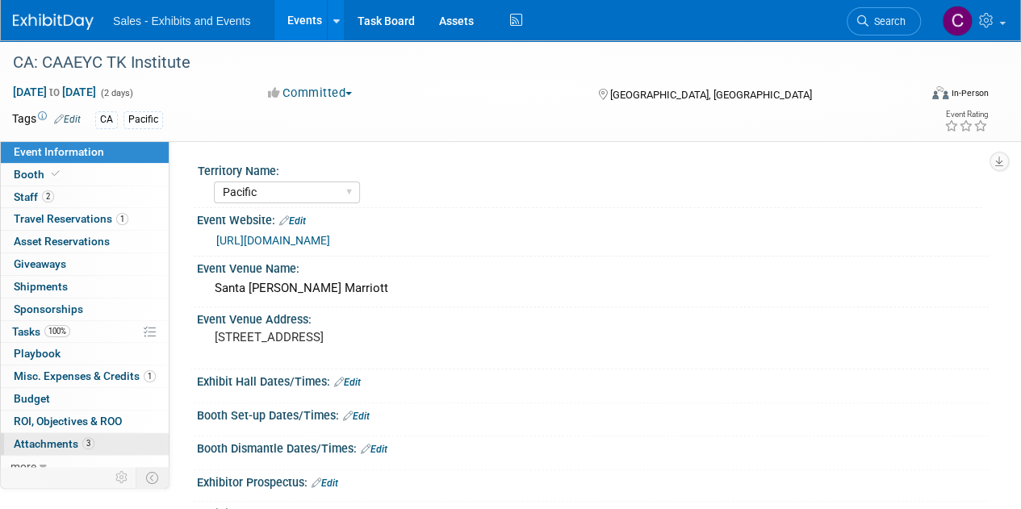
click at [40, 438] on span "Attachments 3" at bounding box center [54, 444] width 81 height 13
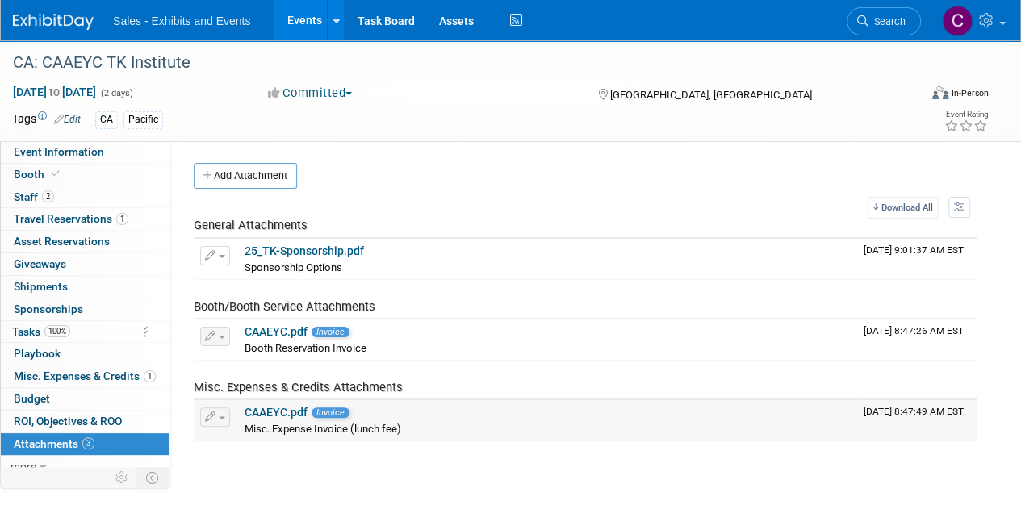
click at [254, 412] on link "CAAEYC.pdf" at bounding box center [276, 412] width 63 height 13
click at [307, 22] on link "Events" at bounding box center [303, 20] width 59 height 40
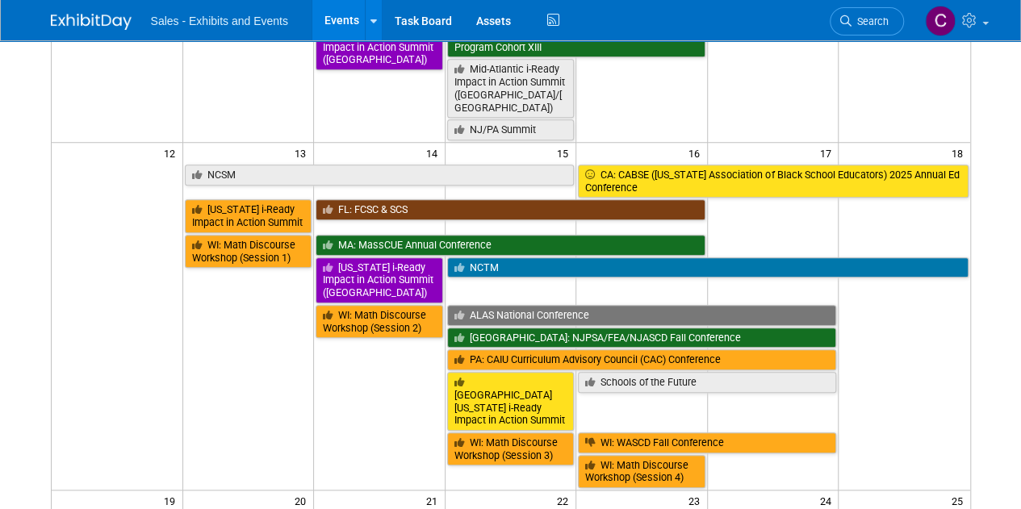
scroll to position [481, 0]
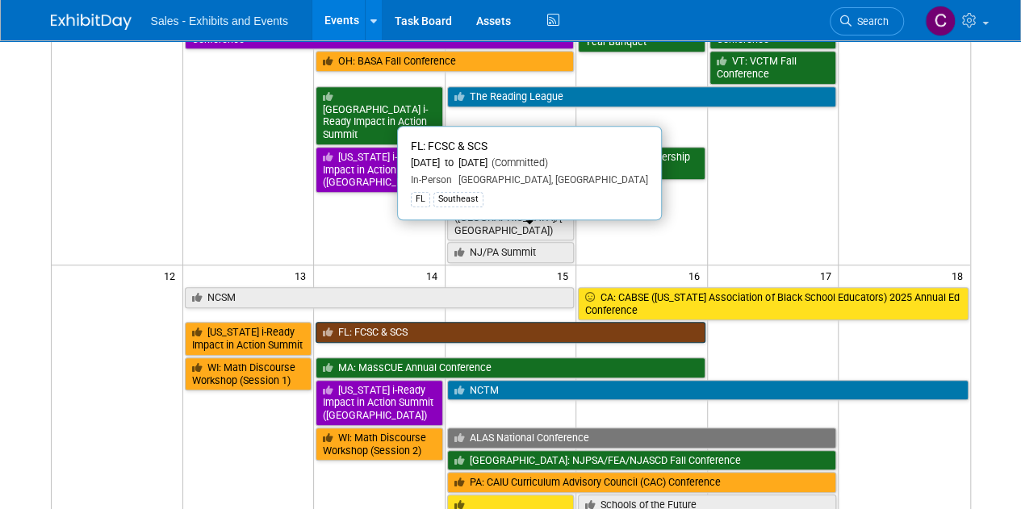
click at [397, 322] on link "FL: FCSC & SCS" at bounding box center [511, 332] width 390 height 21
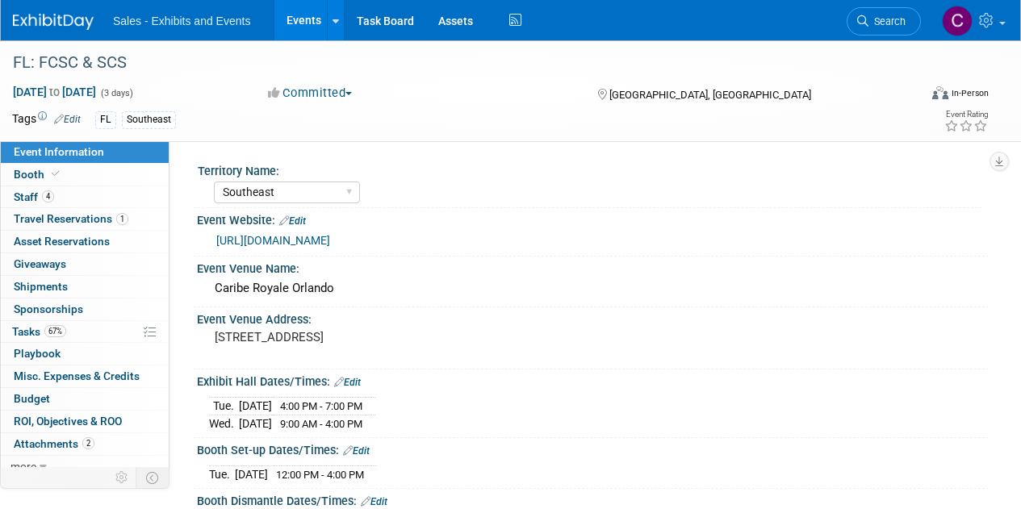
select select "Southeast"
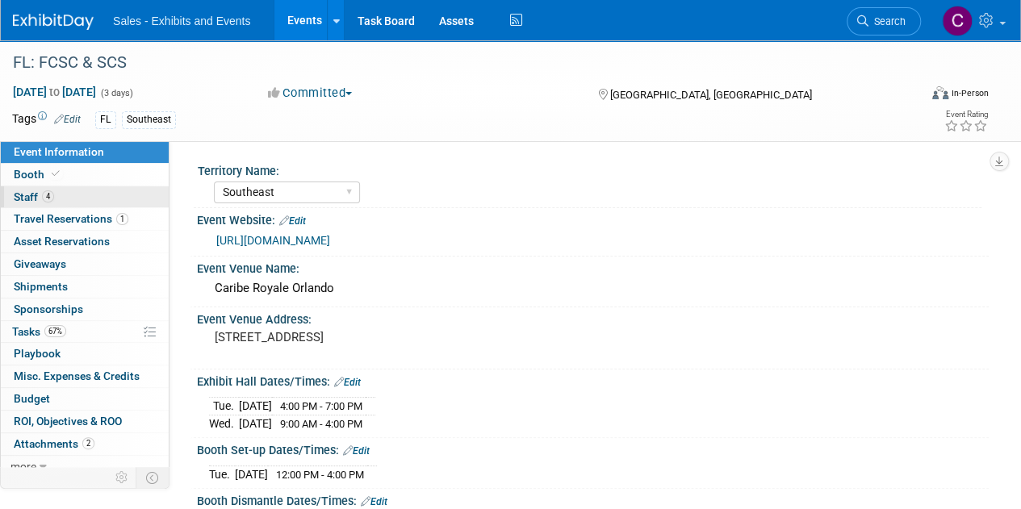
click at [22, 196] on span "Staff 4" at bounding box center [34, 197] width 40 height 13
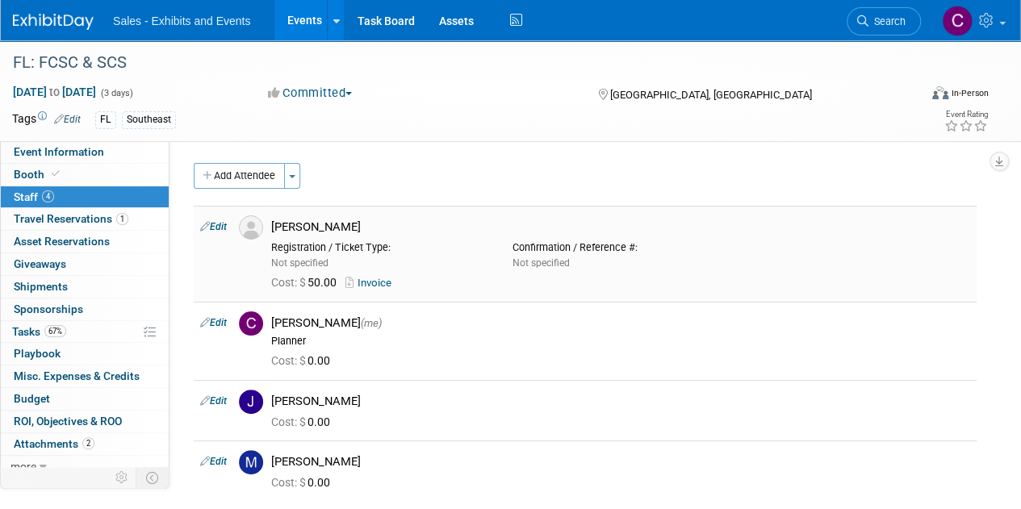
click at [367, 281] on link "Invoice" at bounding box center [372, 283] width 52 height 12
click at [312, 22] on link "Events" at bounding box center [303, 20] width 59 height 40
